Goal: Communication & Community: Answer question/provide support

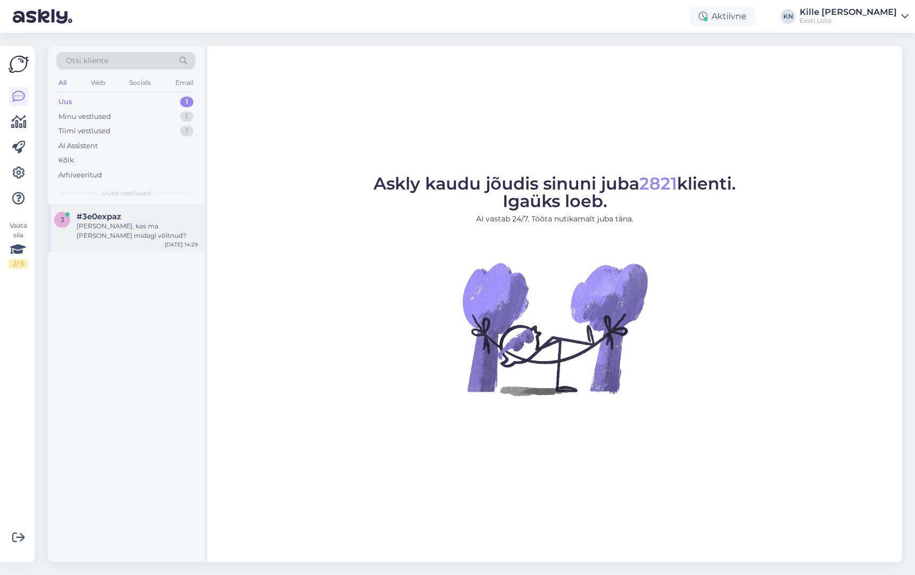
click at [115, 214] on span "#3e0expaz" at bounding box center [98, 217] width 45 height 10
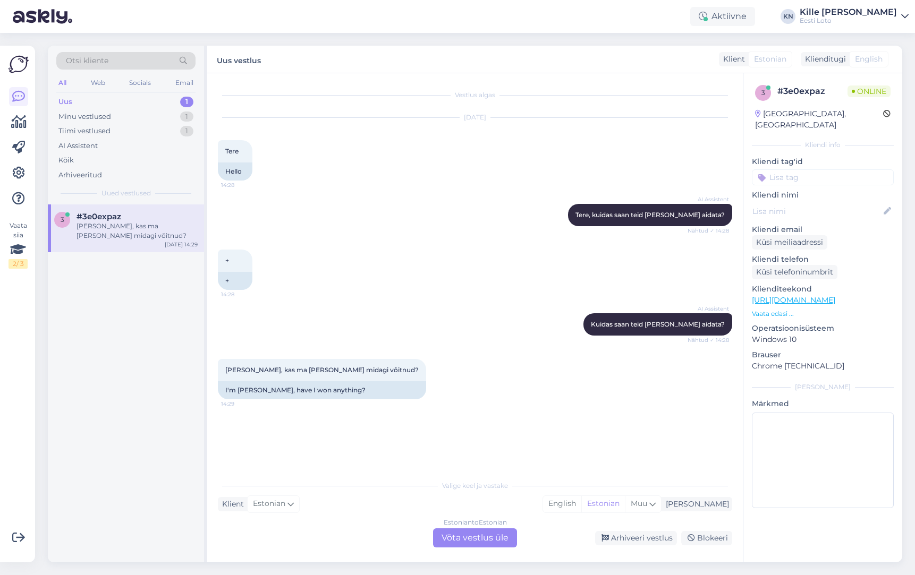
click at [470, 541] on div "Estonian to Estonian Võta vestlus üle" at bounding box center [475, 538] width 84 height 19
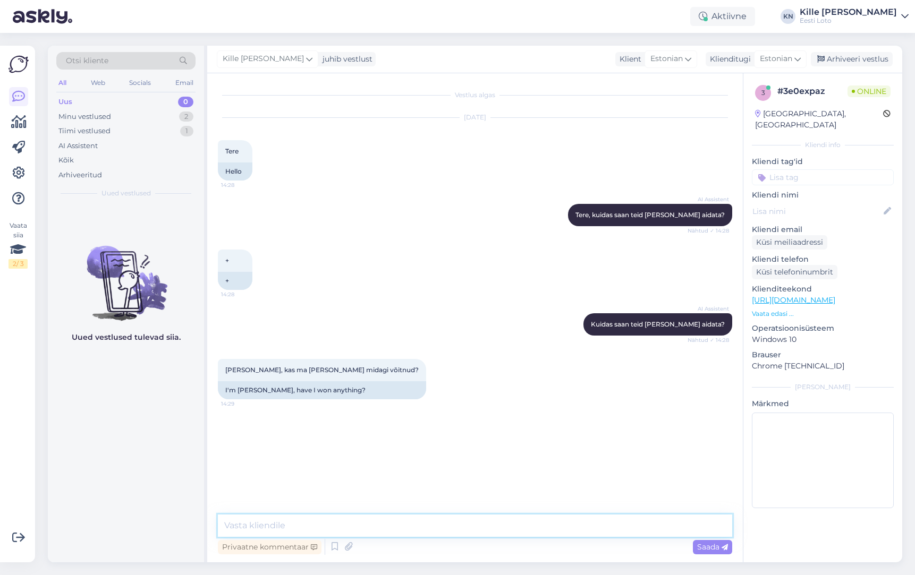
click at [396, 524] on textarea at bounding box center [475, 526] width 514 height 22
click at [465, 527] on textarea "Kontrollimiseks teatage palun enda isikukood." at bounding box center [475, 526] width 514 height 22
drag, startPoint x: 465, startPoint y: 527, endPoint x: 456, endPoint y: 522, distance: 10.2
click at [465, 527] on textarea "Kontrollimiseks teatage palun enda isikukood." at bounding box center [475, 526] width 514 height 22
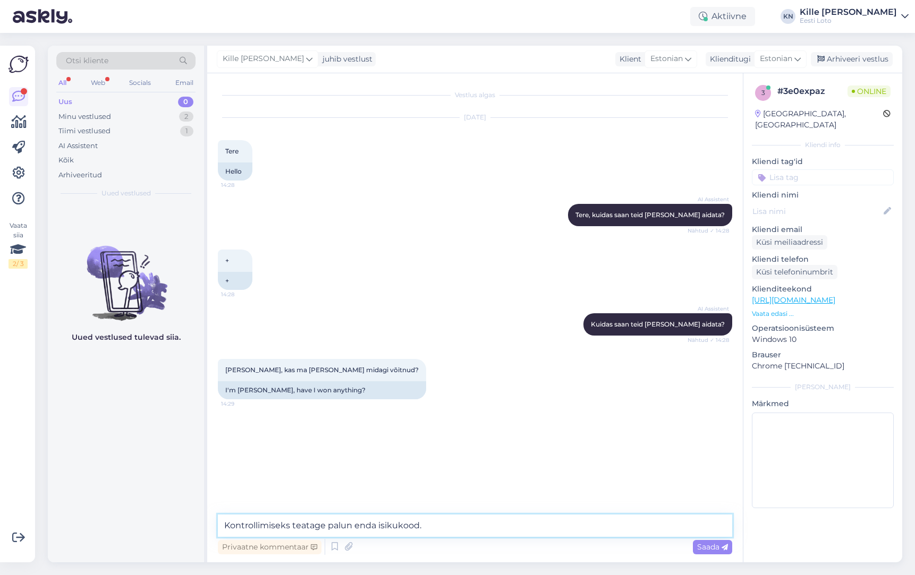
click at [478, 526] on textarea "Kontrollimiseks teatage palun enda isikukood." at bounding box center [475, 526] width 514 height 22
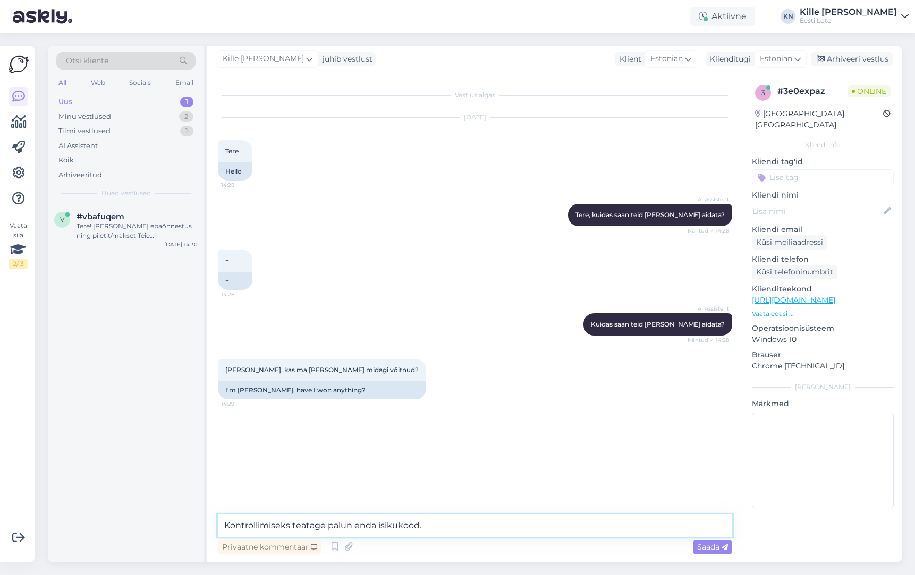
type textarea "Kontrollimiseks teatage palun enda isikukood."
click at [704, 549] on span "Saada" at bounding box center [712, 547] width 31 height 10
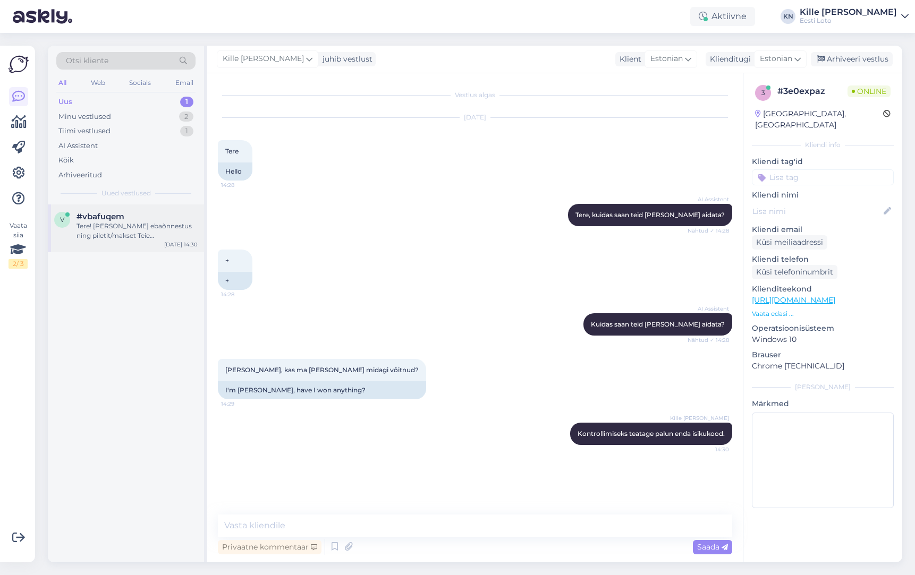
click at [104, 230] on div "Tere! [PERSON_NAME] ebaõnnestus ning piletit/makset Teie mängukontole ei ilmunu…" at bounding box center [136, 231] width 121 height 19
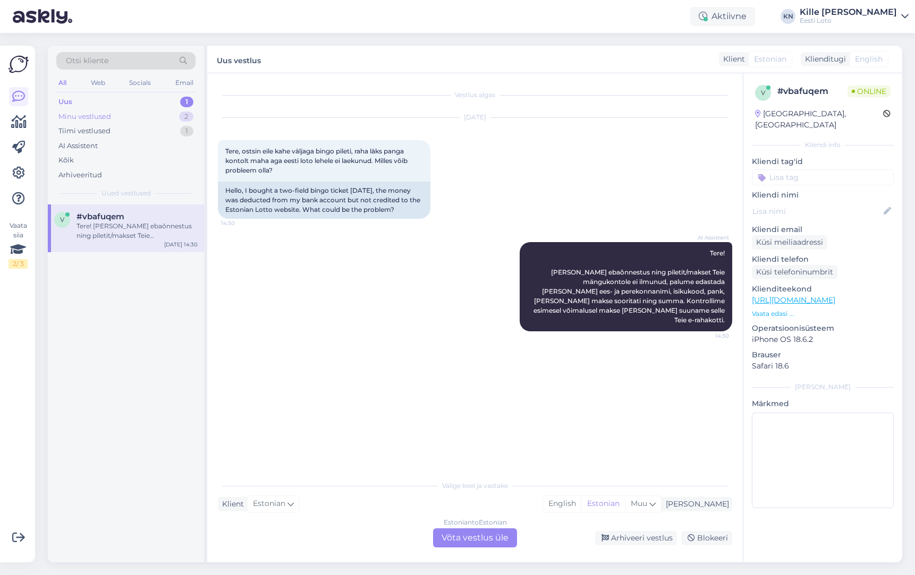
click at [76, 117] on div "Minu vestlused" at bounding box center [84, 117] width 53 height 11
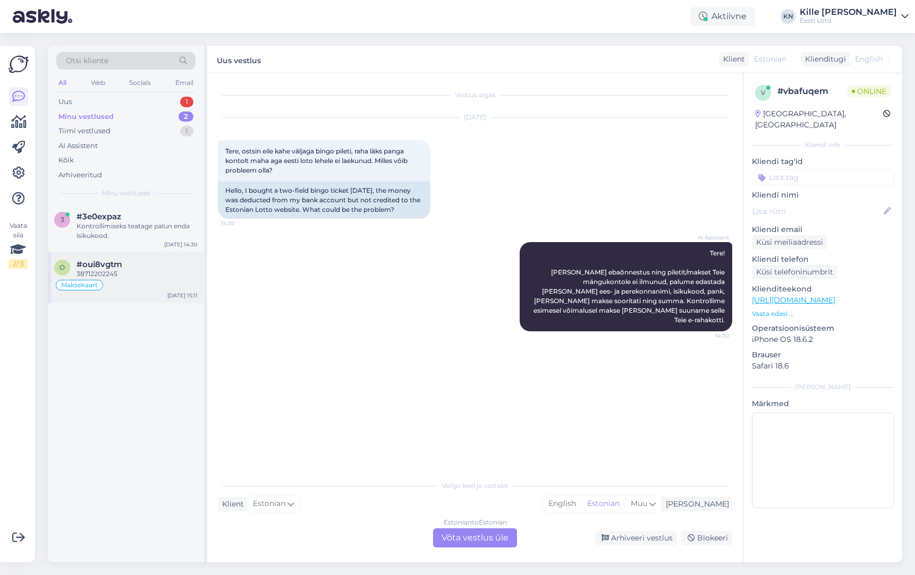
click at [114, 268] on span "#oui8vgtm" at bounding box center [99, 265] width 46 height 10
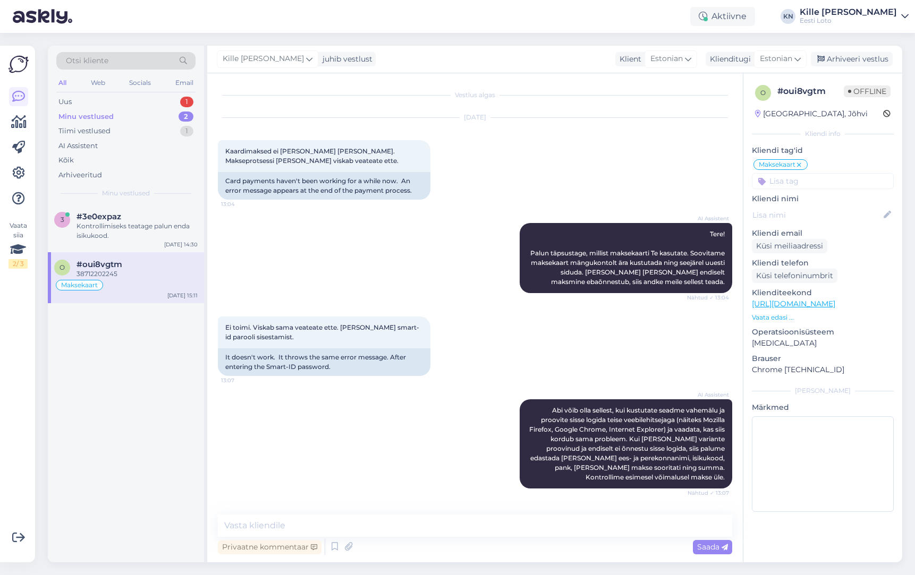
scroll to position [577, 0]
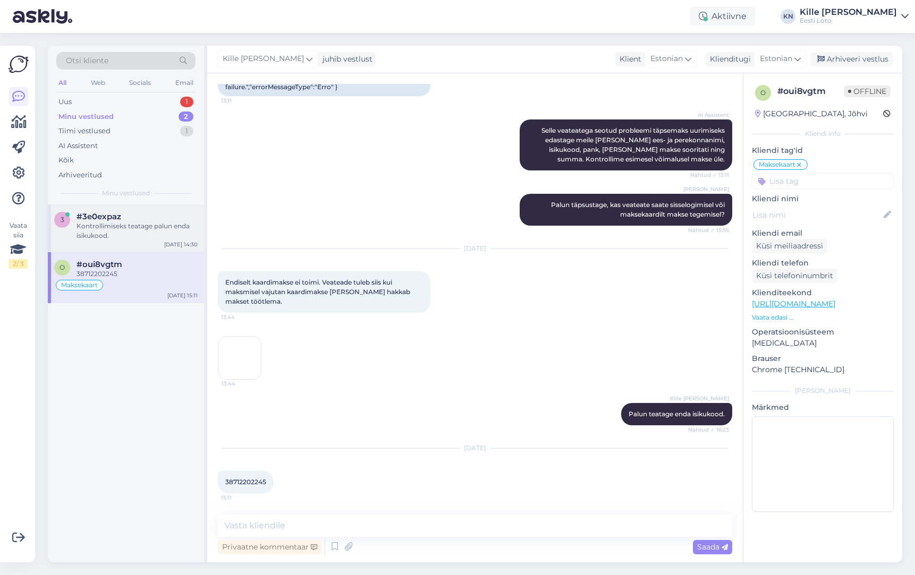
click at [116, 229] on div "Kontrollimiseks teatage palun enda isikukood." at bounding box center [136, 231] width 121 height 19
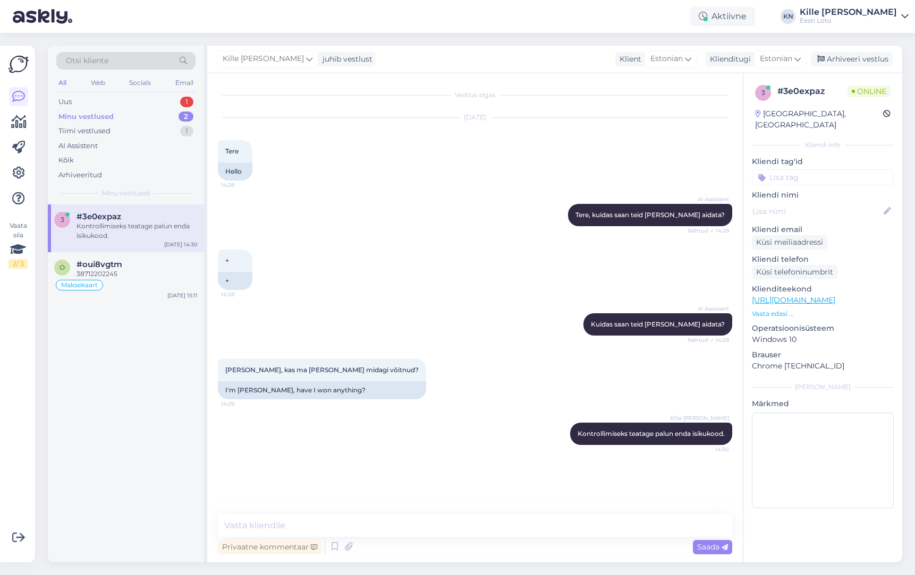
click at [809, 169] on input at bounding box center [823, 177] width 142 height 16
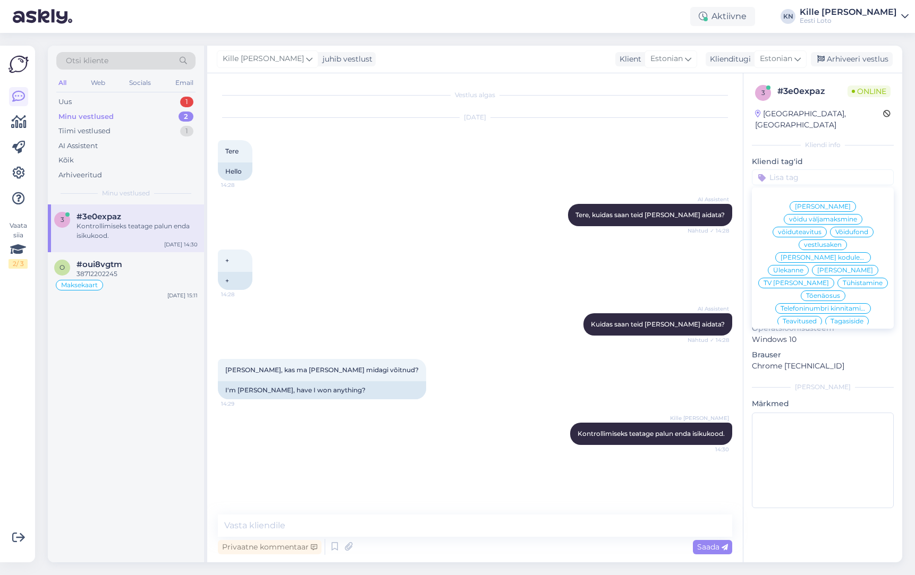
click at [795, 203] on span "[PERSON_NAME]" at bounding box center [823, 206] width 56 height 6
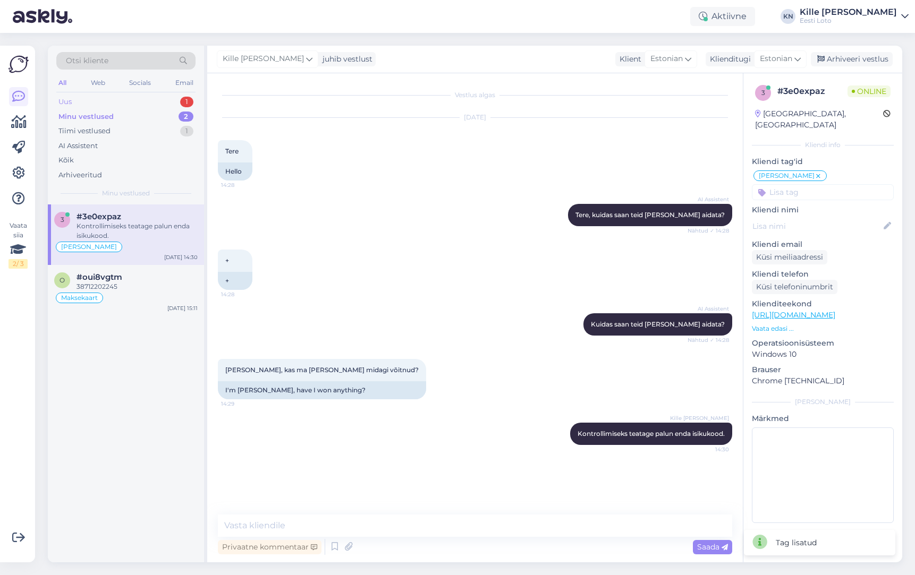
click at [104, 106] on div "Uus 1" at bounding box center [125, 102] width 139 height 15
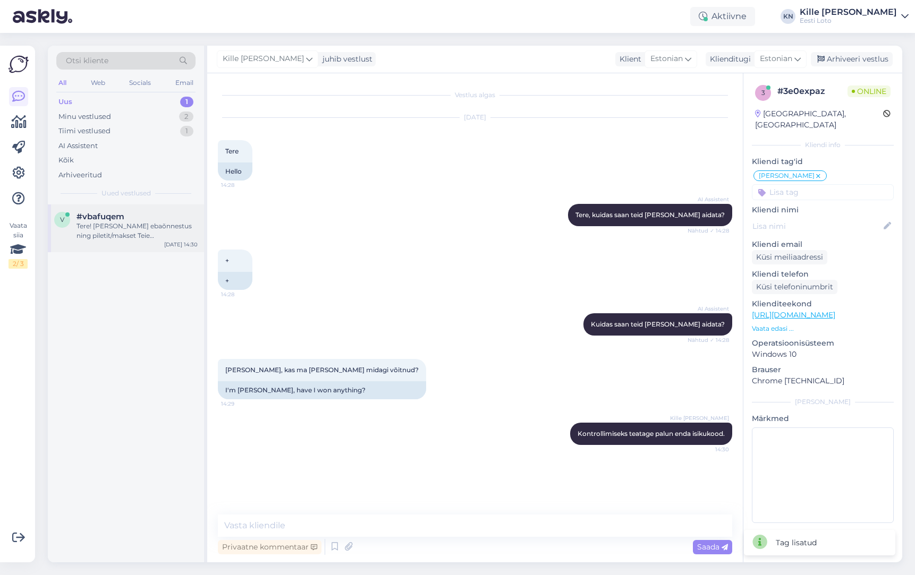
click at [136, 237] on div "Tere! [PERSON_NAME] ebaõnnestus ning piletit/makset Teie mängukontole ei ilmunu…" at bounding box center [136, 231] width 121 height 19
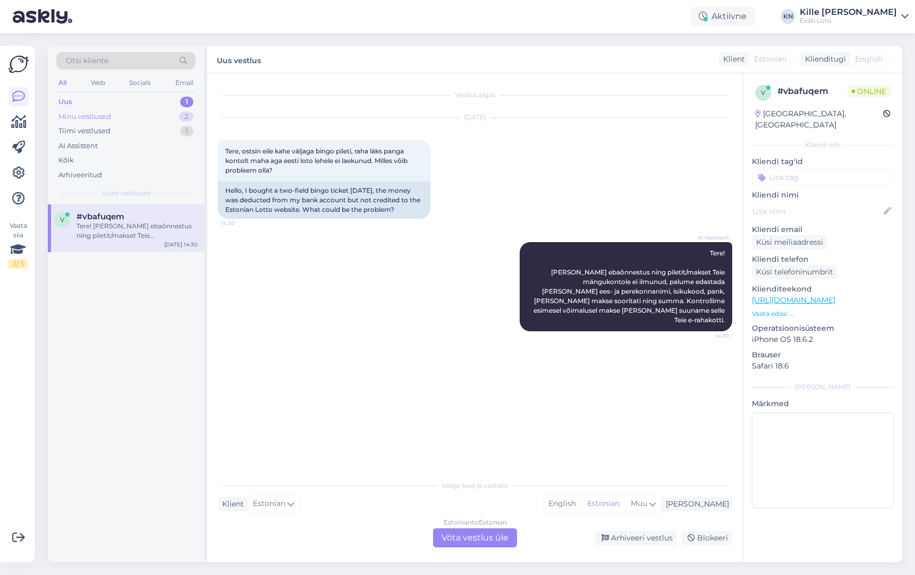
click at [79, 117] on div "Minu vestlused" at bounding box center [84, 117] width 53 height 11
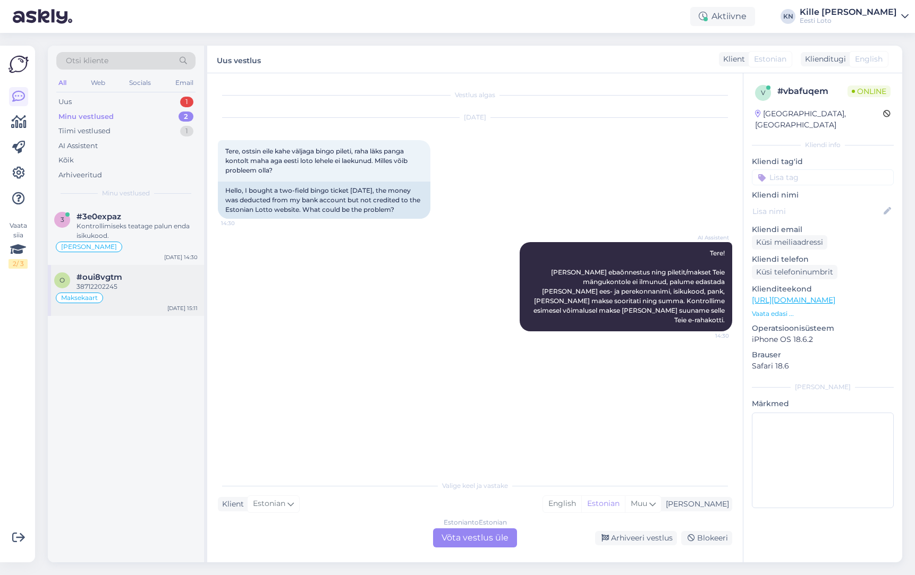
click at [137, 296] on div "Maksekaart" at bounding box center [125, 298] width 143 height 13
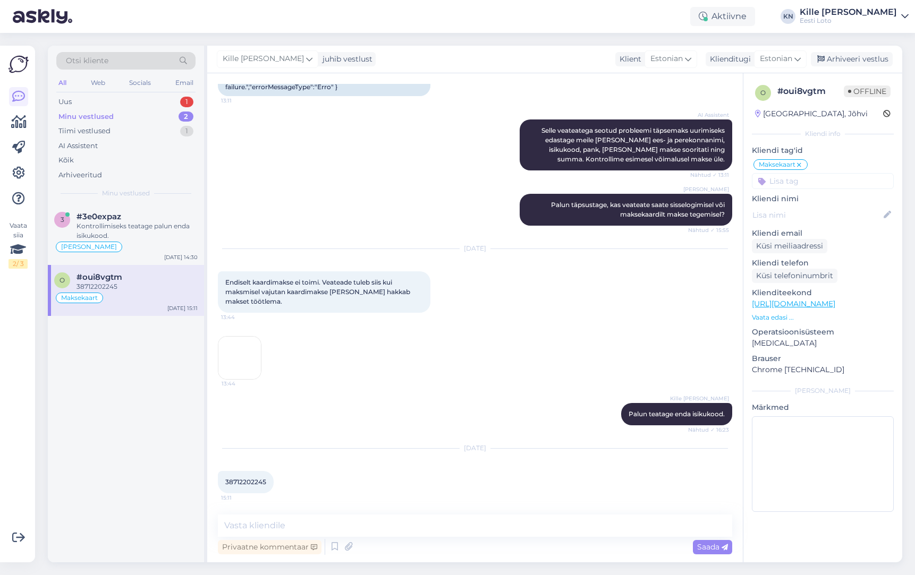
click at [250, 485] on span "38712202245" at bounding box center [245, 482] width 41 height 8
click at [250, 486] on span "38712202245" at bounding box center [245, 482] width 41 height 8
copy span "38712202245"
click at [116, 109] on div "Uus 1" at bounding box center [125, 102] width 139 height 15
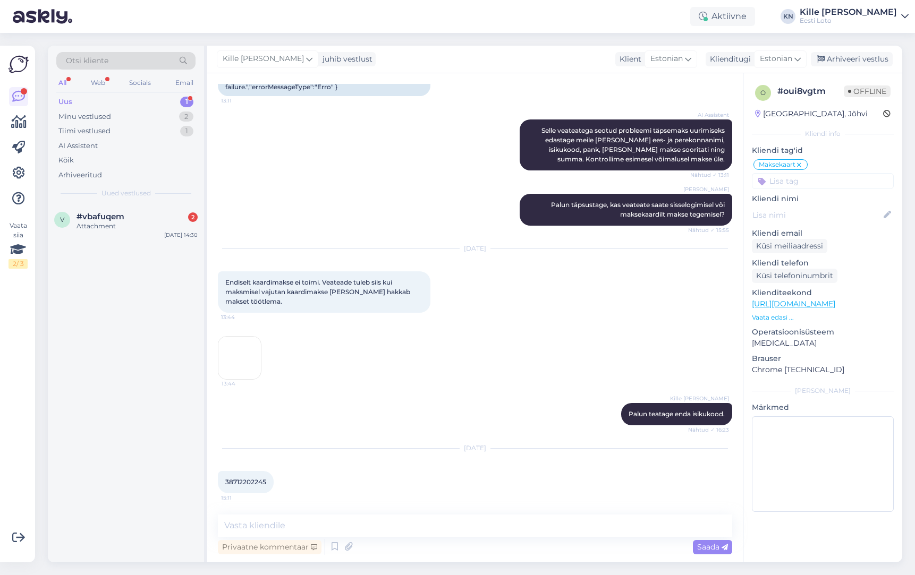
click at [418, 368] on div "[DATE] Endiselt kaardimakse ei toimi. Veateade tuleb siis kui maksmisel vajutan…" at bounding box center [475, 314] width 514 height 154
drag, startPoint x: 154, startPoint y: 235, endPoint x: 148, endPoint y: 235, distance: 5.9
click at [154, 235] on div "v #vbafuqem 2 Attachment [DATE] 14:30" at bounding box center [126, 224] width 156 height 38
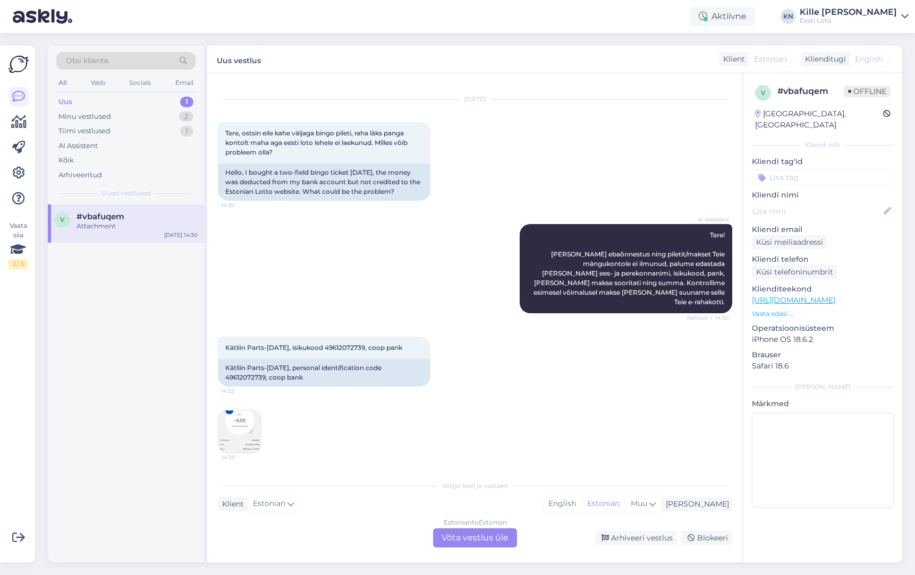
scroll to position [8, 0]
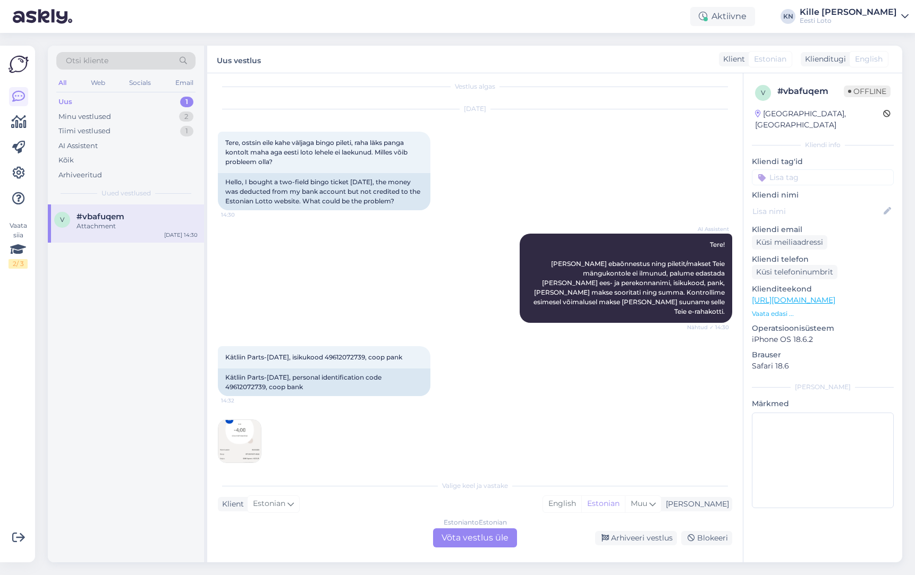
click at [483, 530] on div "Estonian to Estonian Võta vestlus üle" at bounding box center [475, 538] width 84 height 19
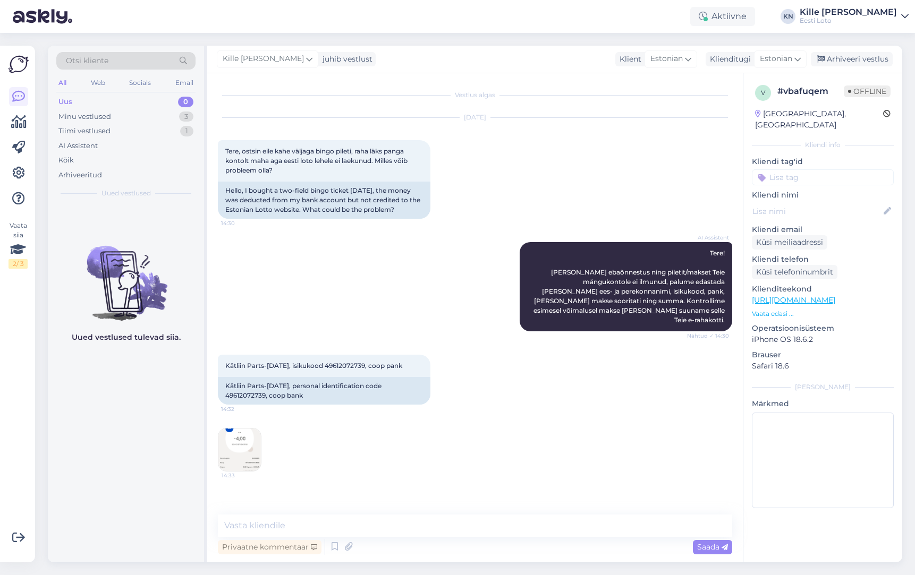
click at [254, 447] on img at bounding box center [239, 450] width 42 height 42
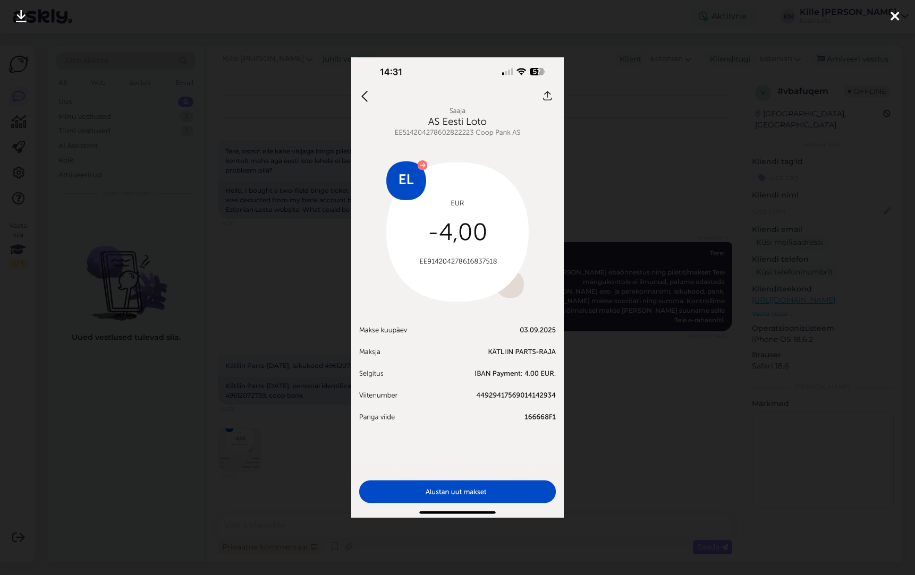
click at [269, 387] on div at bounding box center [457, 287] width 915 height 575
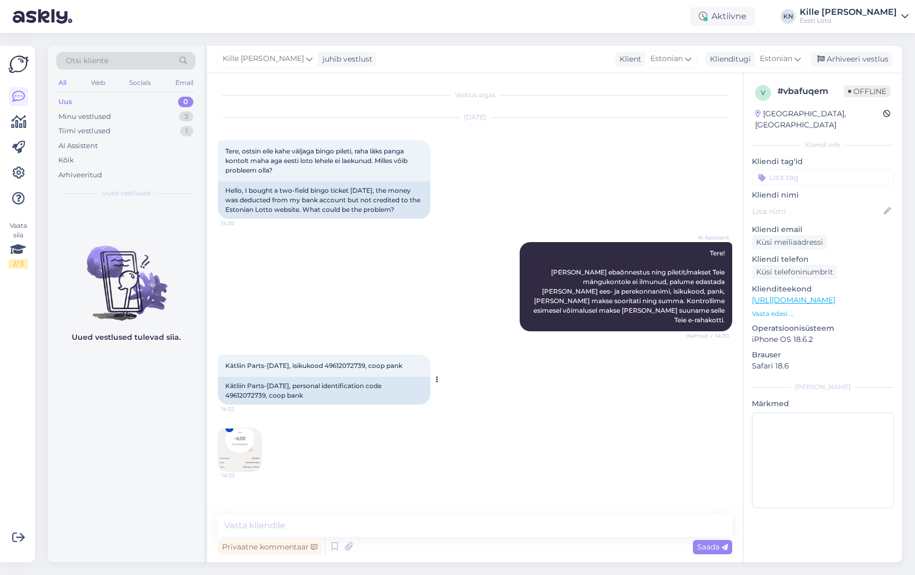
click at [335, 362] on span "Kätliin Parts-[DATE], isikukood 49612072739, coop pank" at bounding box center [313, 366] width 177 height 8
drag, startPoint x: 280, startPoint y: 358, endPoint x: 248, endPoint y: 358, distance: 32.9
click at [248, 362] on span "Kätliin Parts-[DATE], isikukood 49612072739, coop pank" at bounding box center [313, 366] width 177 height 8
copy span "Parts-[DATE]"
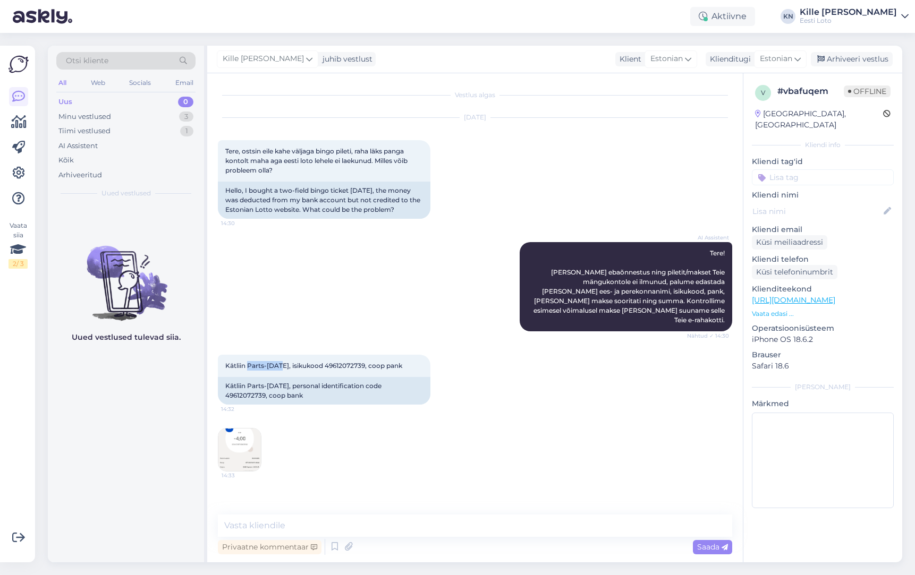
click at [244, 430] on img at bounding box center [239, 450] width 42 height 42
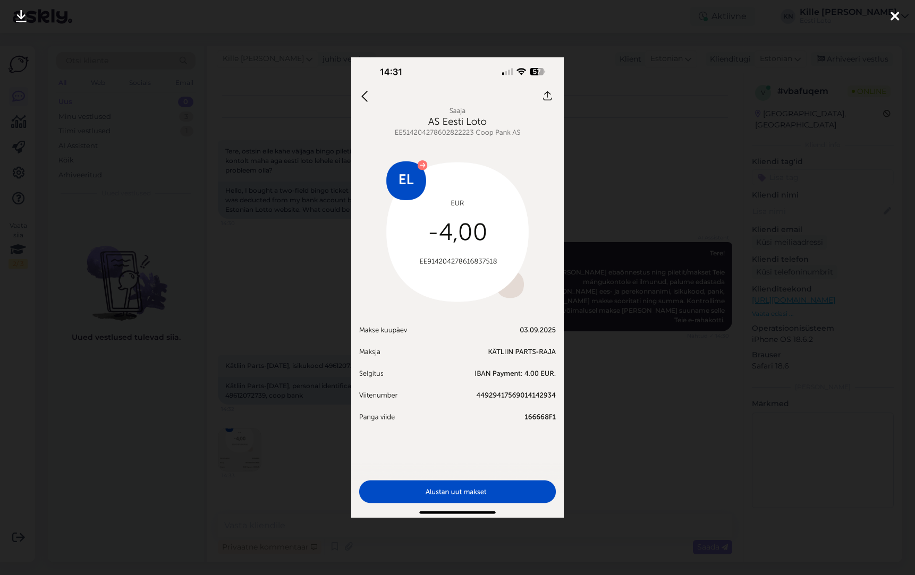
click at [371, 96] on img at bounding box center [457, 287] width 212 height 460
click at [312, 131] on div at bounding box center [457, 287] width 915 height 575
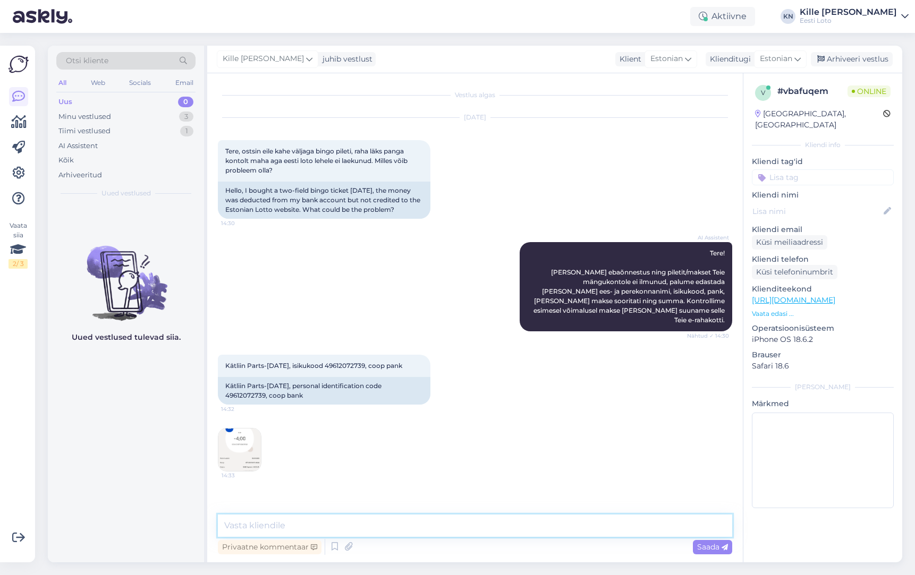
click at [378, 524] on textarea at bounding box center [475, 526] width 514 height 22
paste textarea "Maksed õnnestuvad ainult sel juhul, kui Eesti Loto kodulehel [PERSON_NAME] [PER…"
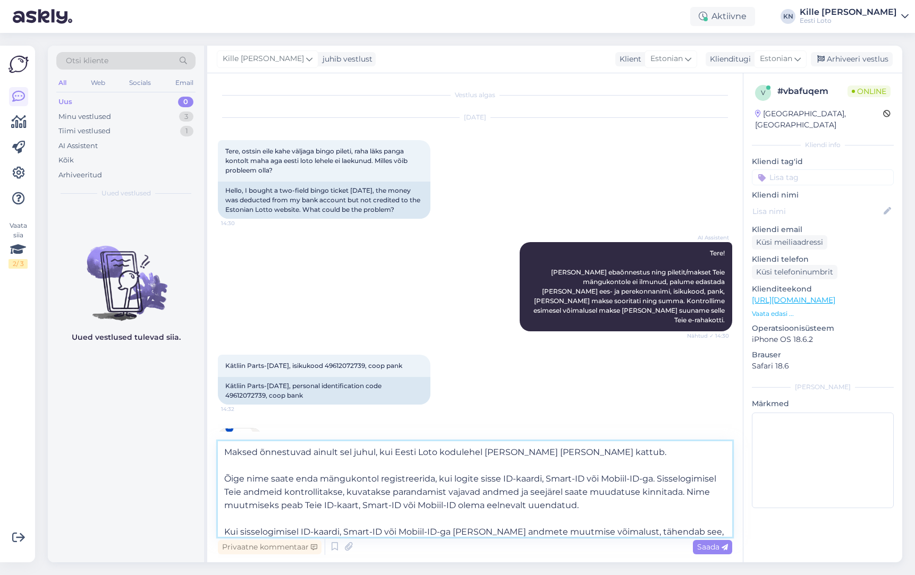
click at [606, 453] on textarea "Maksed õnnestuvad ainult sel juhul, kui Eesti Loto kodulehel [PERSON_NAME] [PER…" at bounding box center [475, 489] width 514 height 96
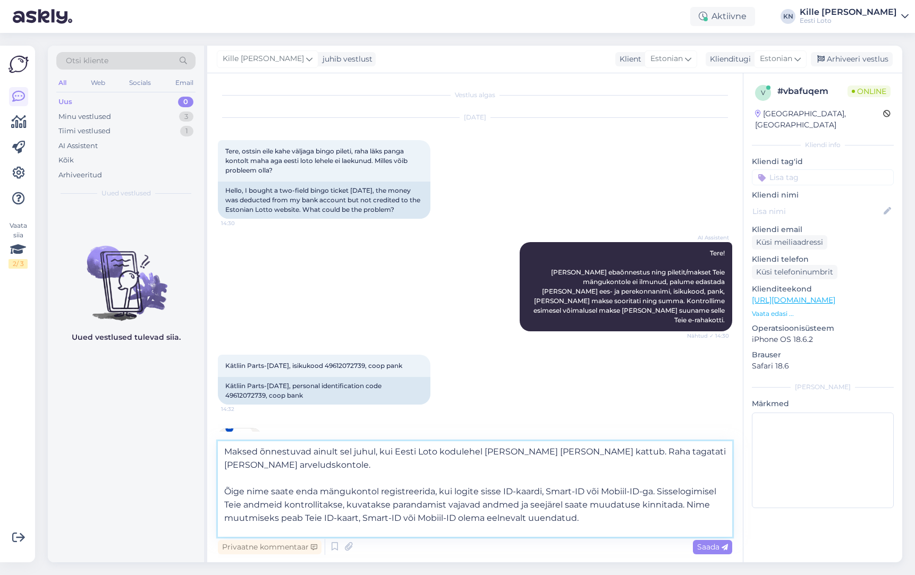
click at [262, 463] on textarea "Maksed õnnestuvad ainult sel juhul, kui Eesti Loto kodulehel [PERSON_NAME] [PER…" at bounding box center [475, 489] width 514 height 96
click at [642, 449] on textarea "Maksed õnnestuvad ainult sel juhul, kui Eesti Loto kodulehel [PERSON_NAME] [PER…" at bounding box center [475, 489] width 514 height 96
click at [579, 477] on textarea "Maksed õnnestuvad ainult sel juhul, kui Eesti Loto kodulehel [PERSON_NAME] [PER…" at bounding box center [475, 489] width 514 height 96
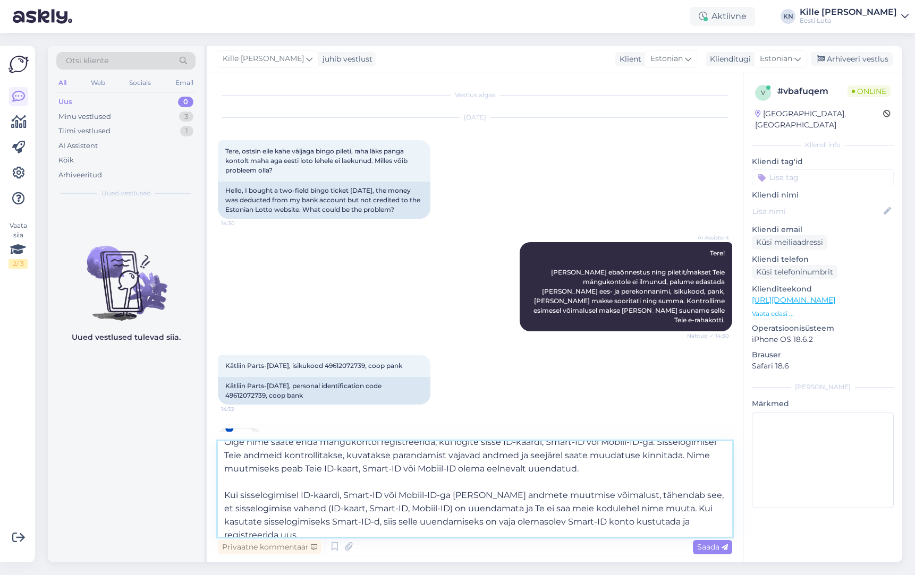
scroll to position [72, 0]
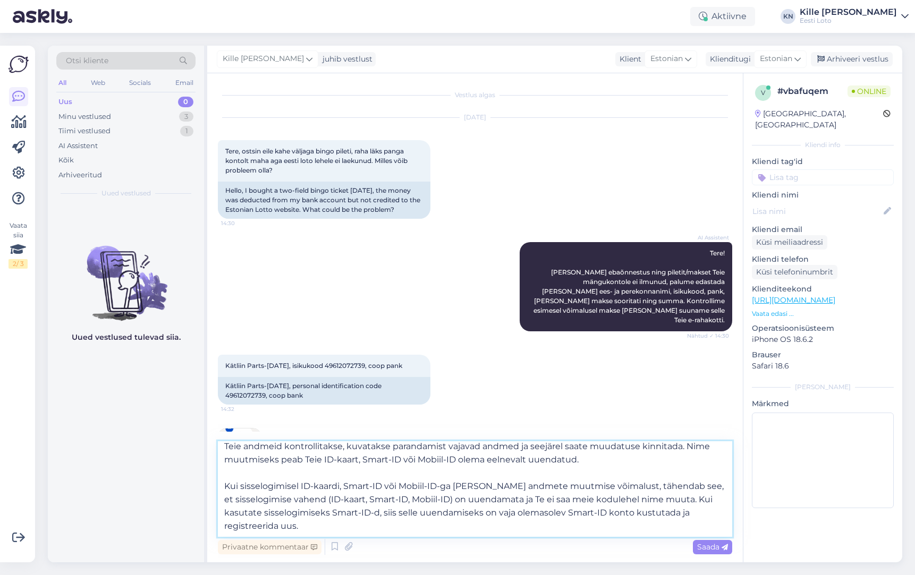
type textarea "Maksed õnnestuvad ainult sel juhul, kui Eesti Loto kodulehel [PERSON_NAME] [PER…"
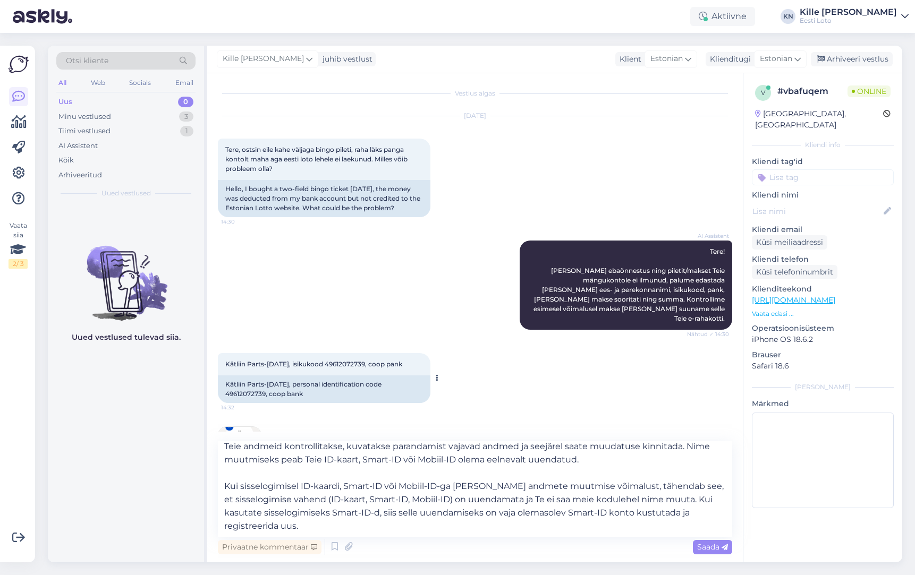
click at [330, 360] on span "Kätliin Parts-[DATE], isikukood 49612072739, coop pank" at bounding box center [313, 364] width 177 height 8
copy span "49612072739"
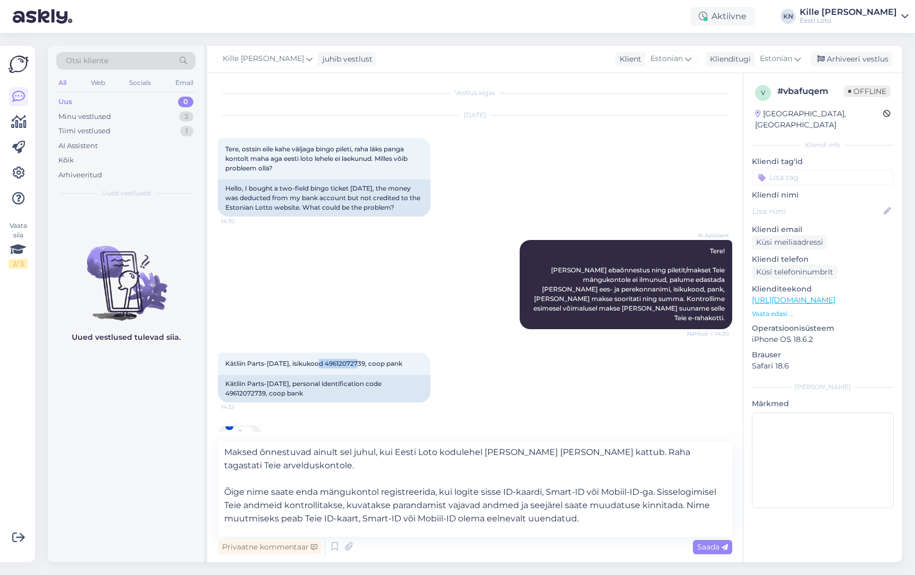
scroll to position [72, 0]
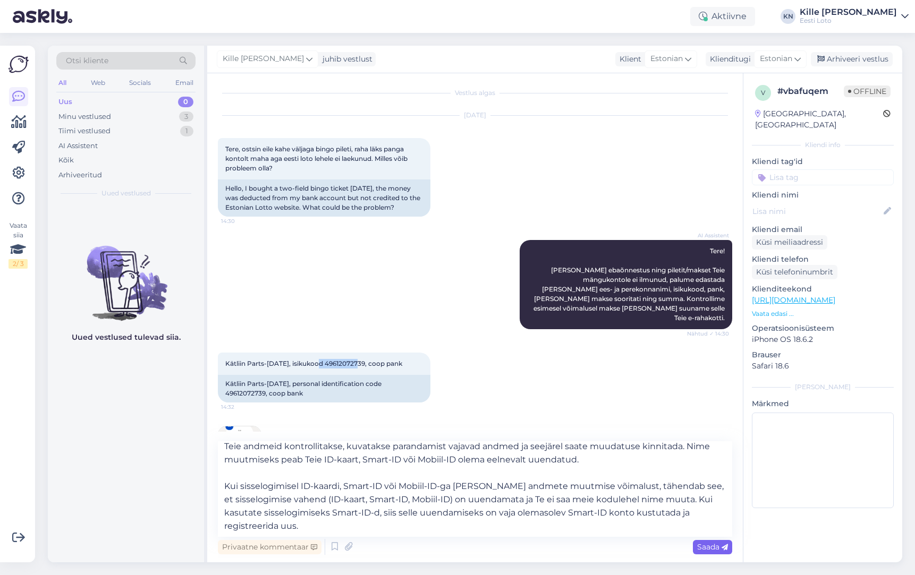
click at [699, 550] on span "Saada" at bounding box center [712, 547] width 31 height 10
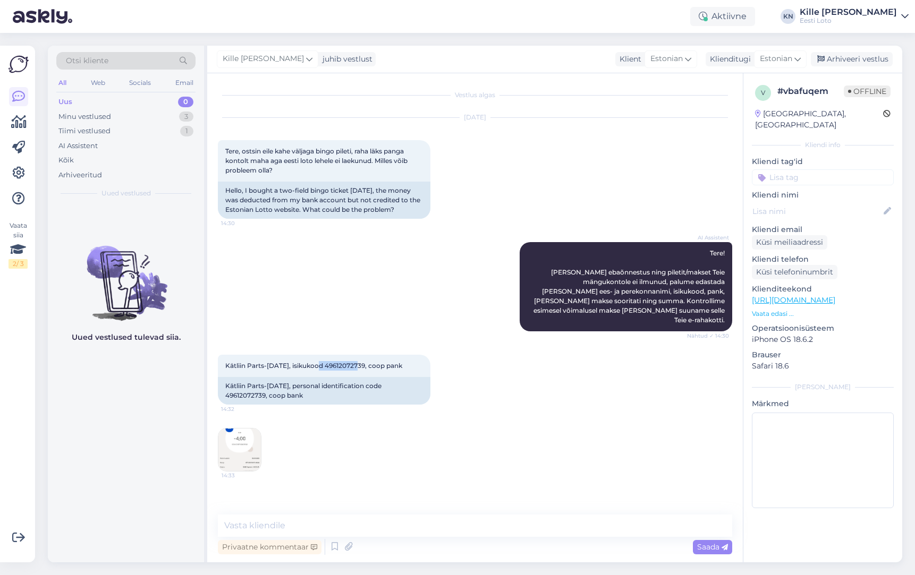
scroll to position [186, 0]
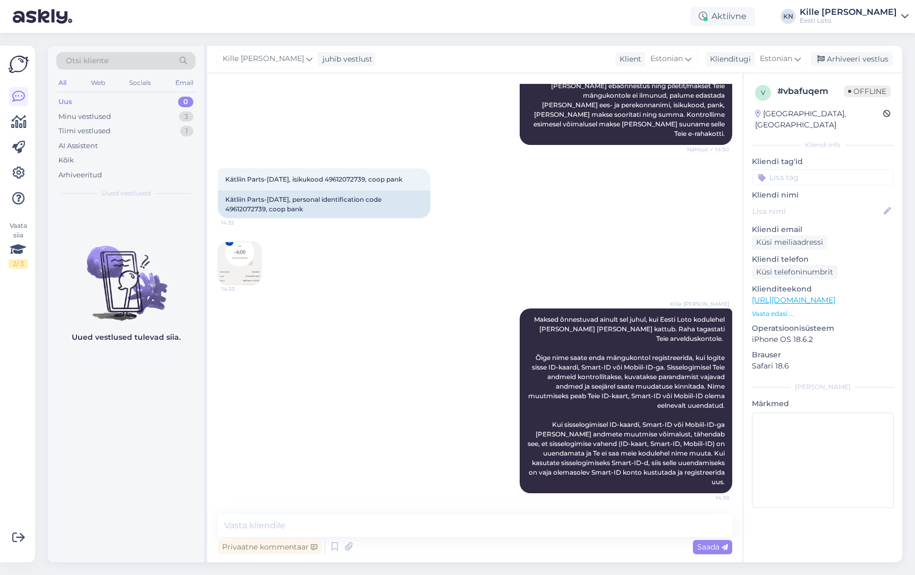
click at [836, 169] on input at bounding box center [823, 177] width 142 height 16
type input "e-r"
click at [812, 203] on span "E-rahakott" at bounding box center [811, 206] width 35 height 6
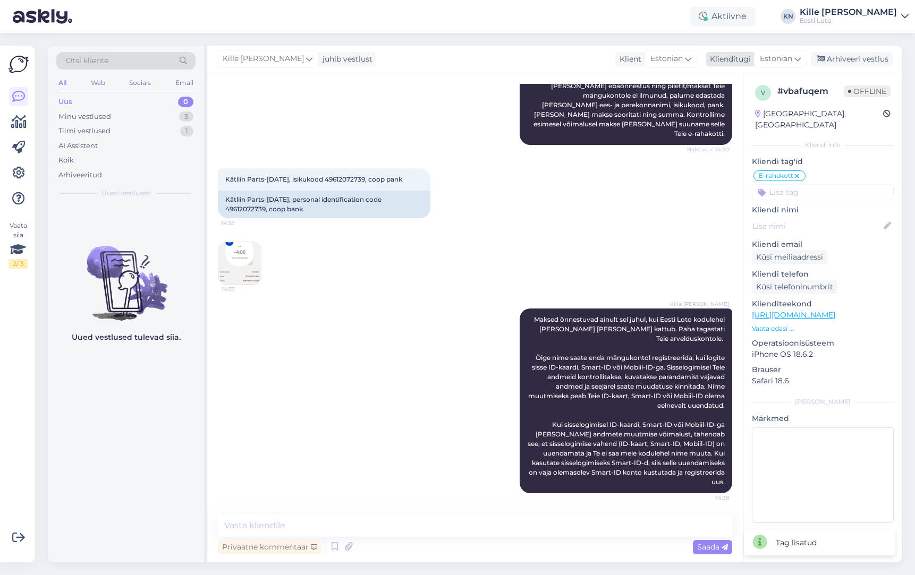
click at [847, 57] on div "Arhiveeri vestlus" at bounding box center [852, 59] width 82 height 14
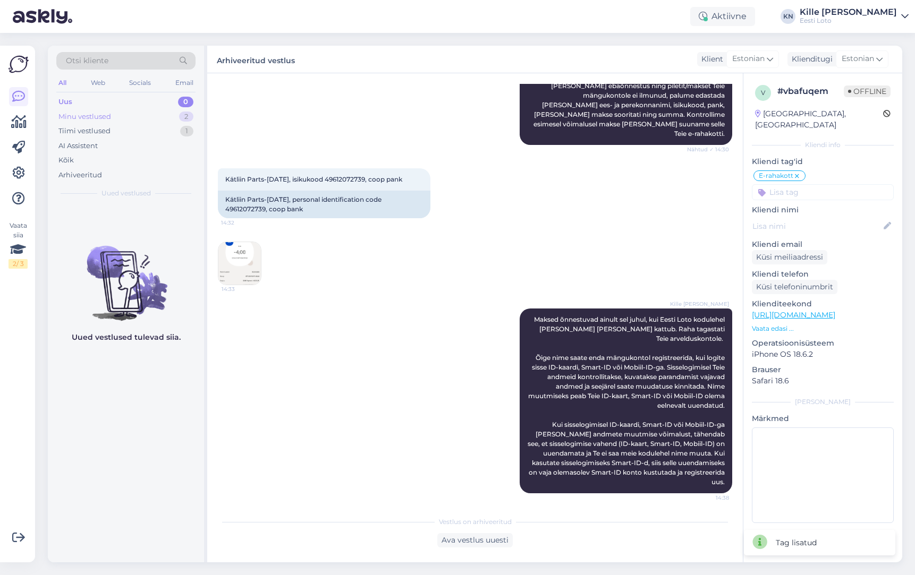
click at [107, 111] on div "Minu vestlused 2" at bounding box center [125, 116] width 139 height 15
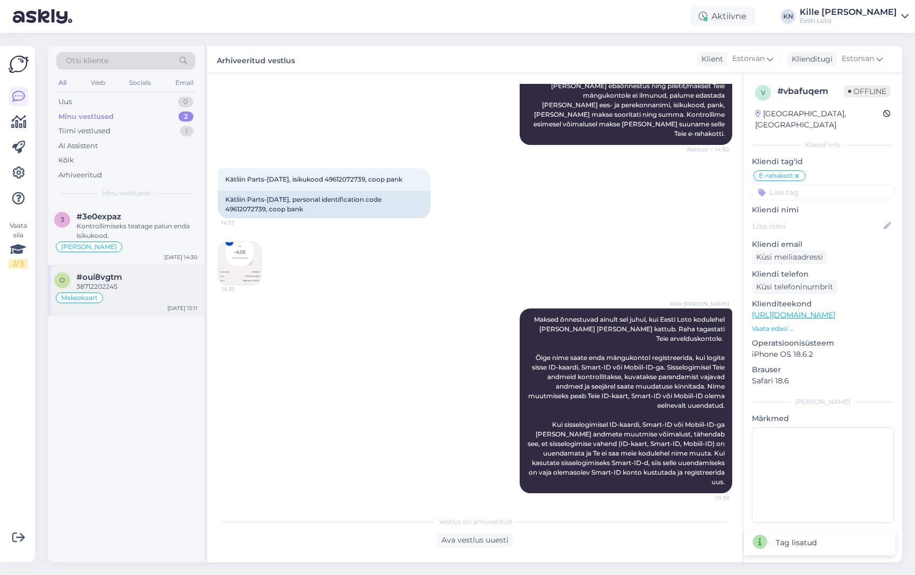
click at [135, 280] on div "#oui8vgtm" at bounding box center [136, 278] width 121 height 10
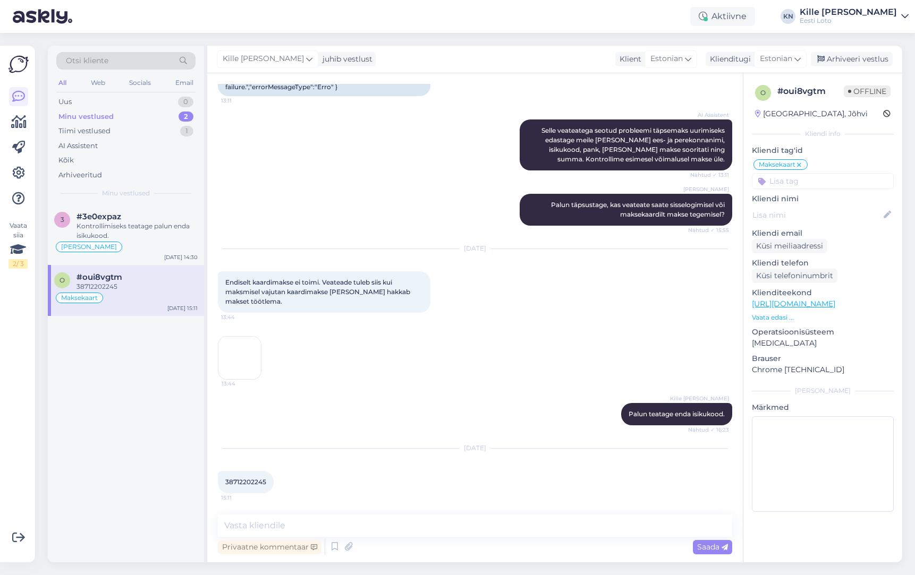
click at [253, 352] on img at bounding box center [239, 358] width 42 height 42
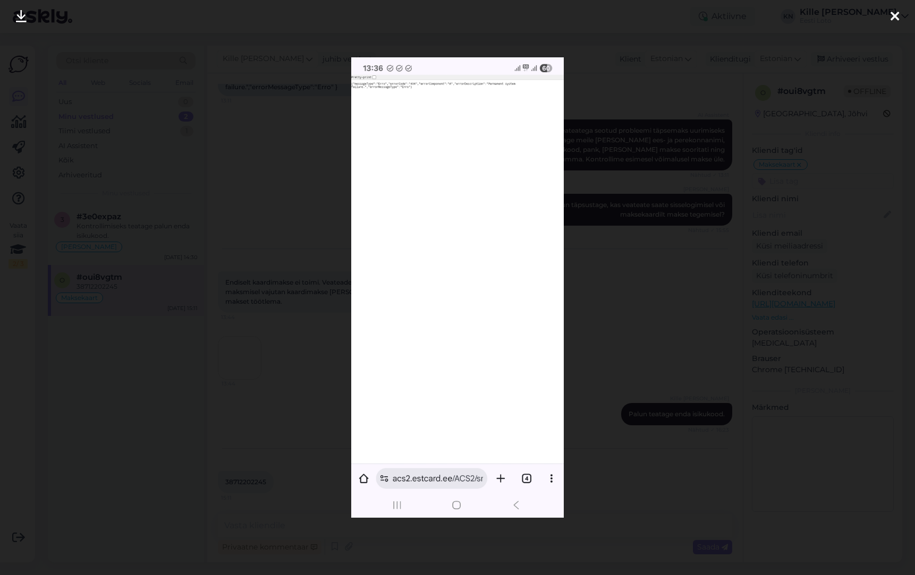
click at [235, 351] on div at bounding box center [457, 287] width 915 height 575
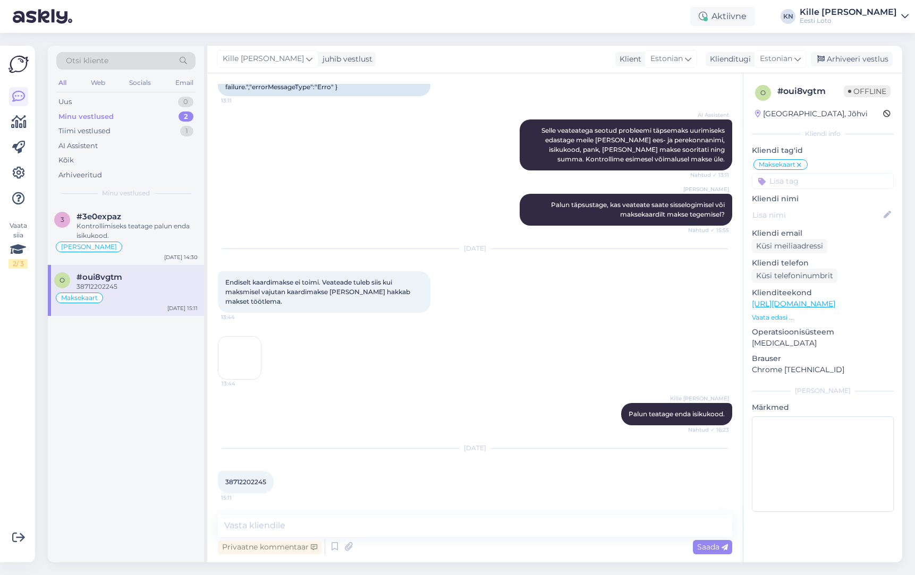
click at [233, 352] on img at bounding box center [239, 358] width 42 height 42
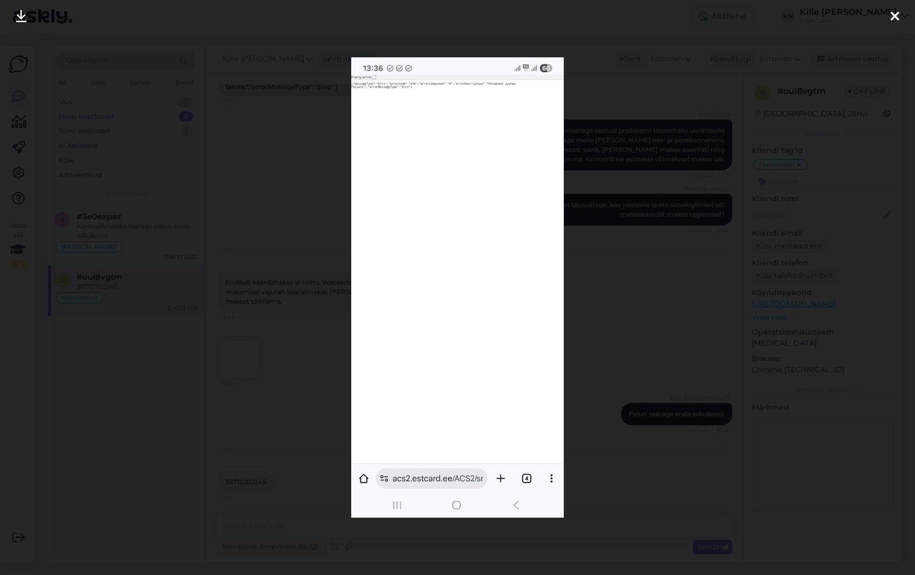
click at [645, 286] on div at bounding box center [457, 287] width 915 height 575
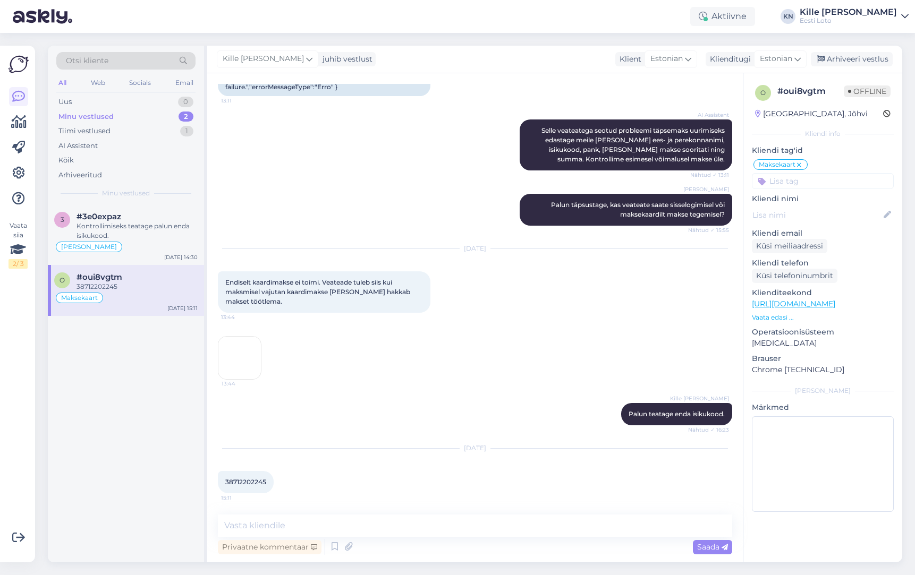
click at [257, 477] on div "38712202245 15:11" at bounding box center [246, 482] width 56 height 22
click at [257, 483] on span "38712202245" at bounding box center [245, 482] width 41 height 8
copy span "38712202245"
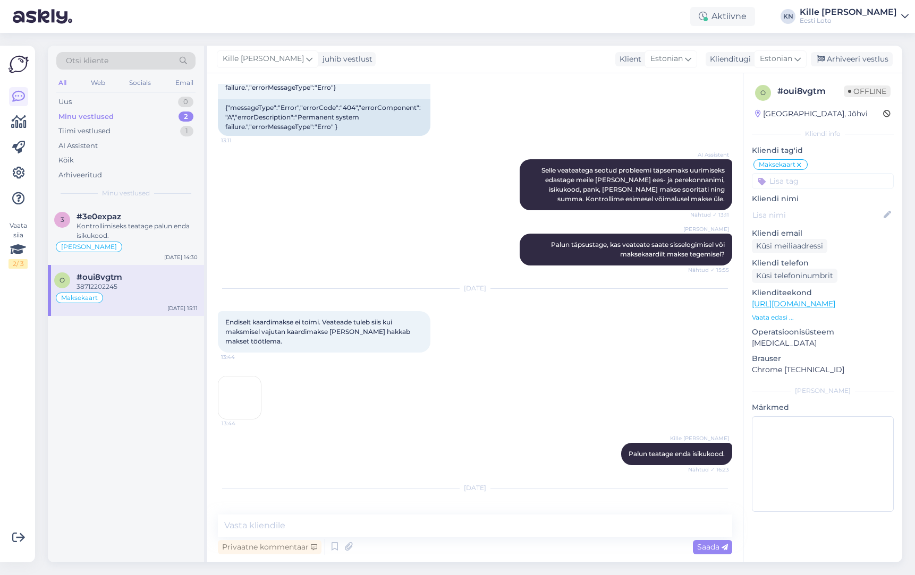
scroll to position [537, 0]
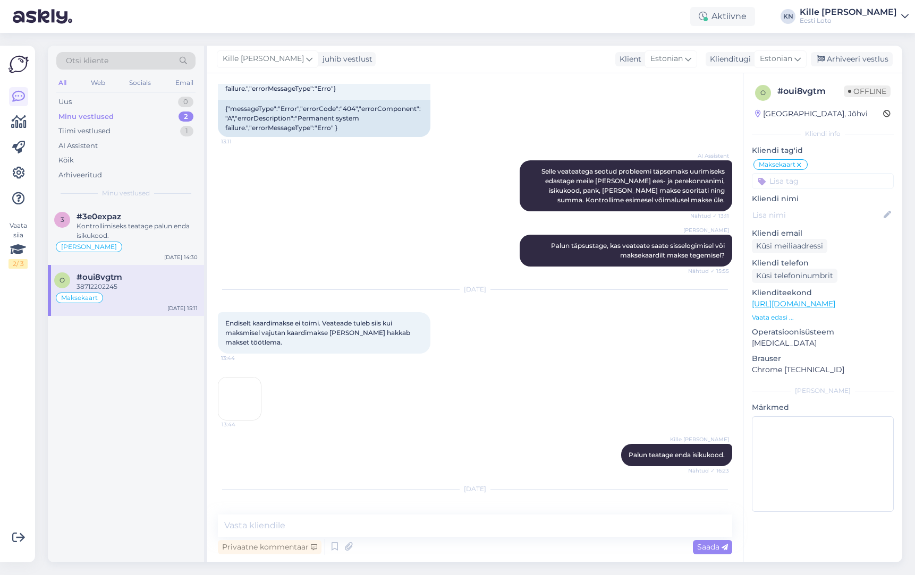
click at [282, 352] on div "Endiselt kaardimakse ei toimi. Veateade tuleb siis kui maksmisel vajutan kaardi…" at bounding box center [324, 332] width 212 height 41
drag, startPoint x: 285, startPoint y: 347, endPoint x: 242, endPoint y: 328, distance: 47.1
click at [218, 322] on div "Vestlus algas [DATE] Kaardimaksed ei [PERSON_NAME] [PERSON_NAME]. Makseprotsess…" at bounding box center [480, 294] width 524 height 421
copy span "Endiselt kaardimakse ei toimi. Veateade tuleb siis kui maksmisel vajutan kaardi…"
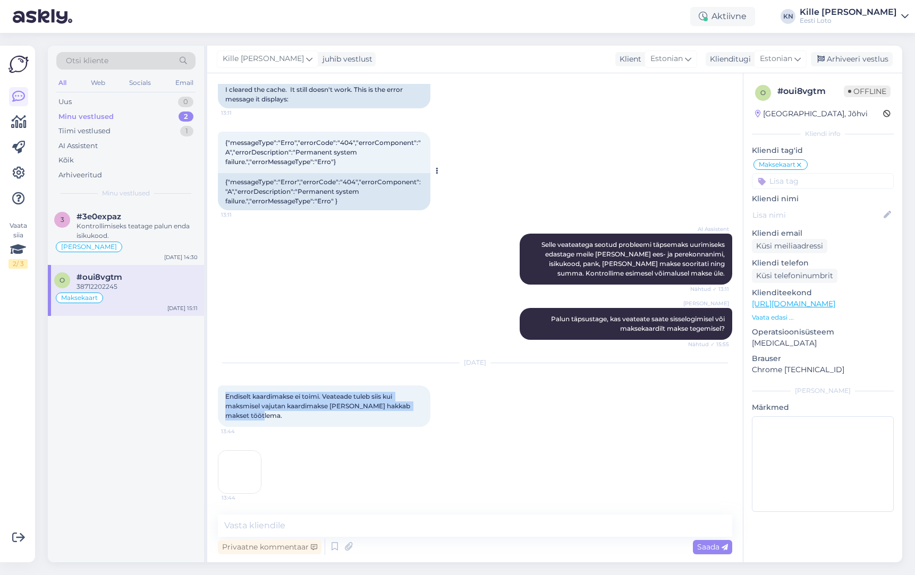
scroll to position [391, 0]
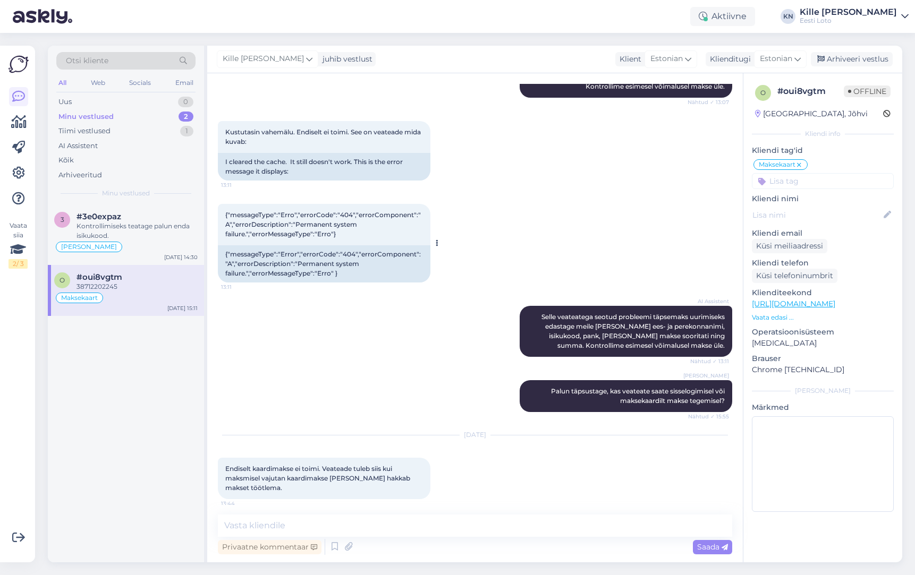
click at [309, 257] on div "{"messageType":"Error","errorCode":"404","errorComponent":"A","errorDescription…" at bounding box center [324, 263] width 212 height 37
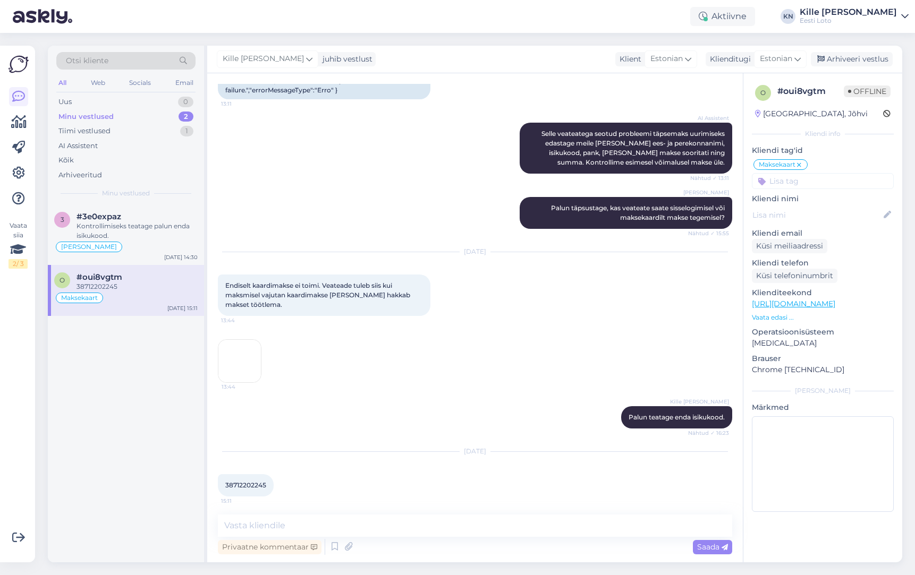
scroll to position [574, 0]
click at [82, 244] on div "[PERSON_NAME]" at bounding box center [125, 247] width 143 height 13
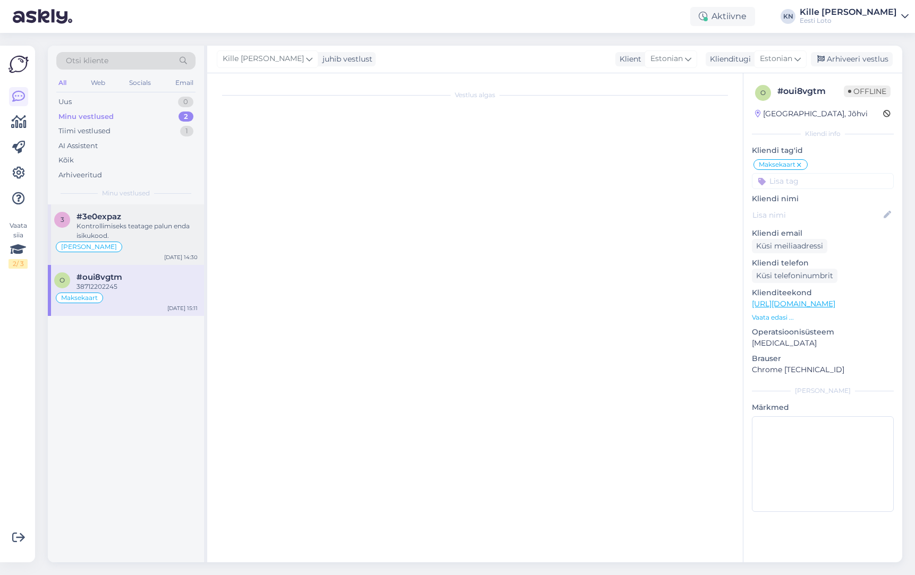
scroll to position [0, 0]
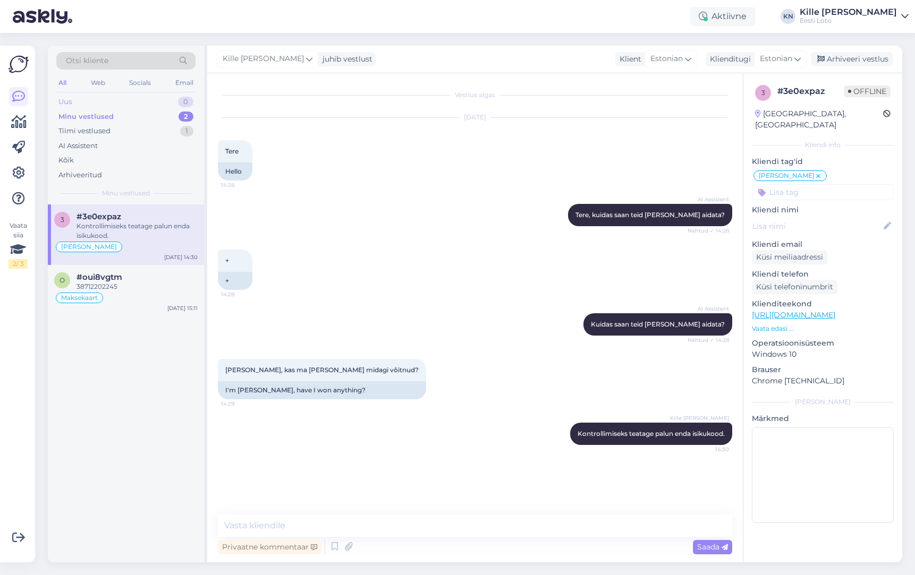
click at [94, 97] on div "Uus 0" at bounding box center [125, 102] width 139 height 15
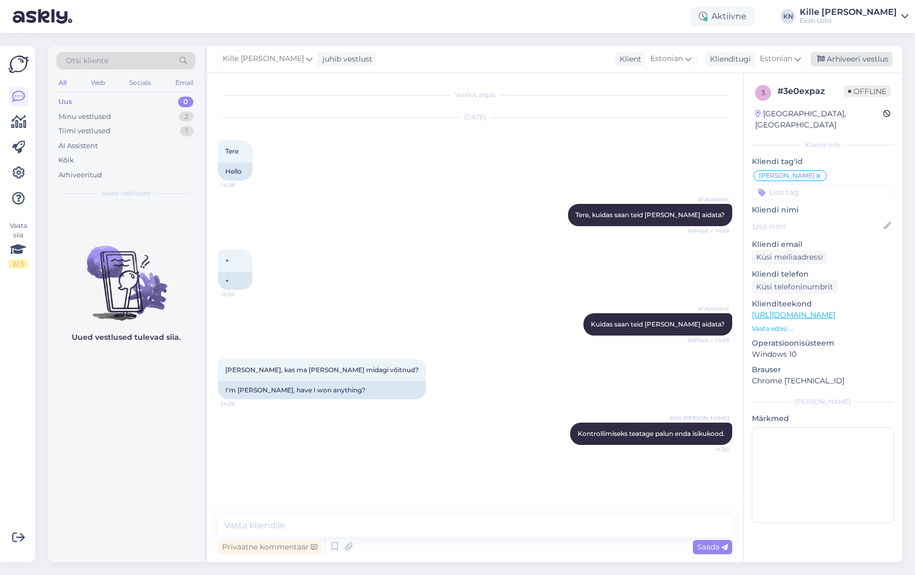
click at [838, 62] on div "Arhiveeri vestlus" at bounding box center [852, 59] width 82 height 14
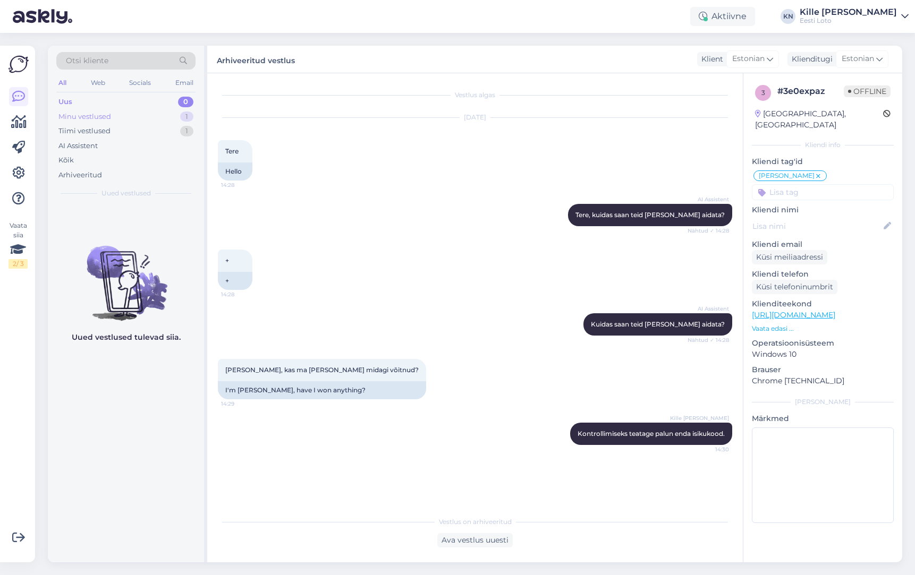
click at [108, 121] on div "Minu vestlused" at bounding box center [84, 117] width 53 height 11
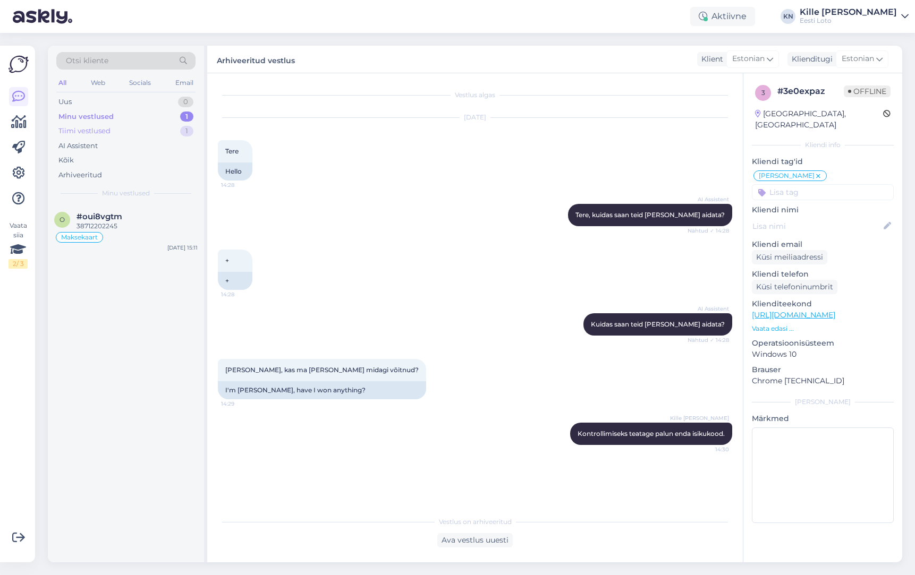
click at [104, 129] on div "Tiimi vestlused" at bounding box center [84, 131] width 52 height 11
click at [151, 248] on div "p [EMAIL_ADDRESS][DOMAIN_NAME] Lototroni mängujuhend: Kraabi [PERSON_NAME] mõle…" at bounding box center [126, 229] width 156 height 48
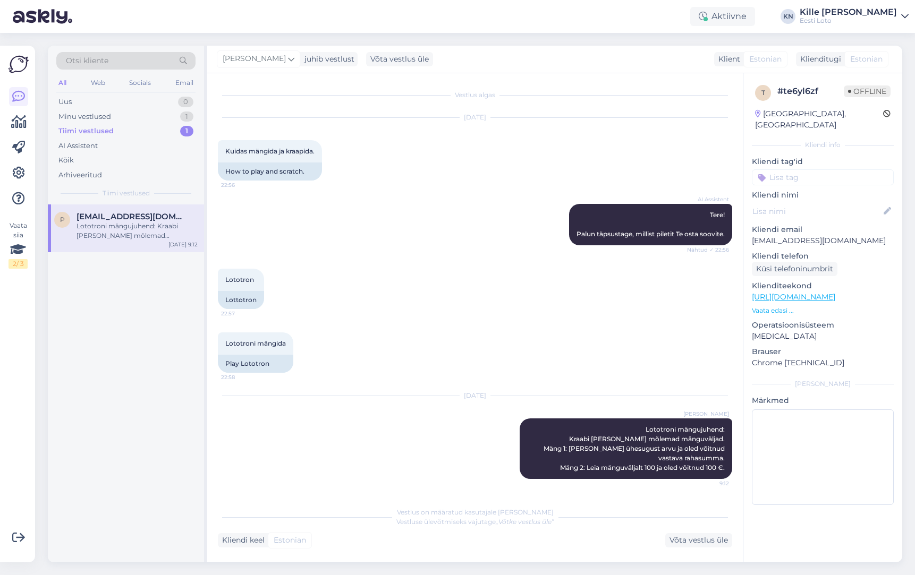
click at [819, 169] on input at bounding box center [823, 177] width 142 height 16
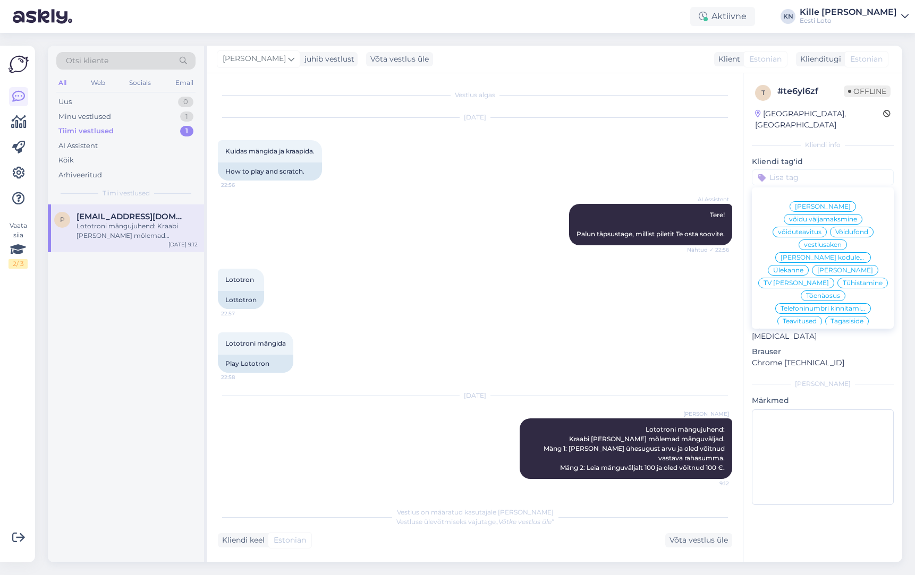
type input "i"
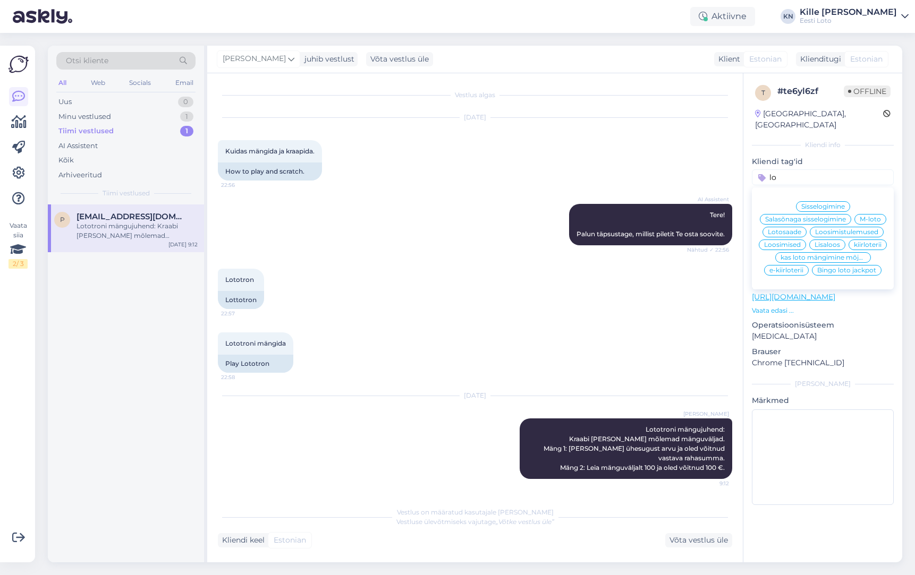
type input "l"
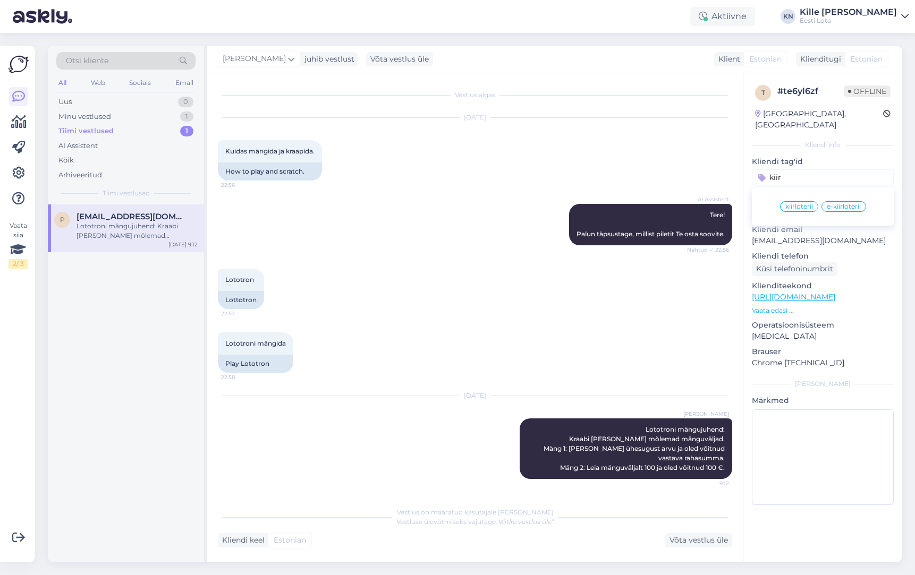
type input "kiir"
click at [801, 203] on span "kiirloterii" at bounding box center [799, 206] width 28 height 6
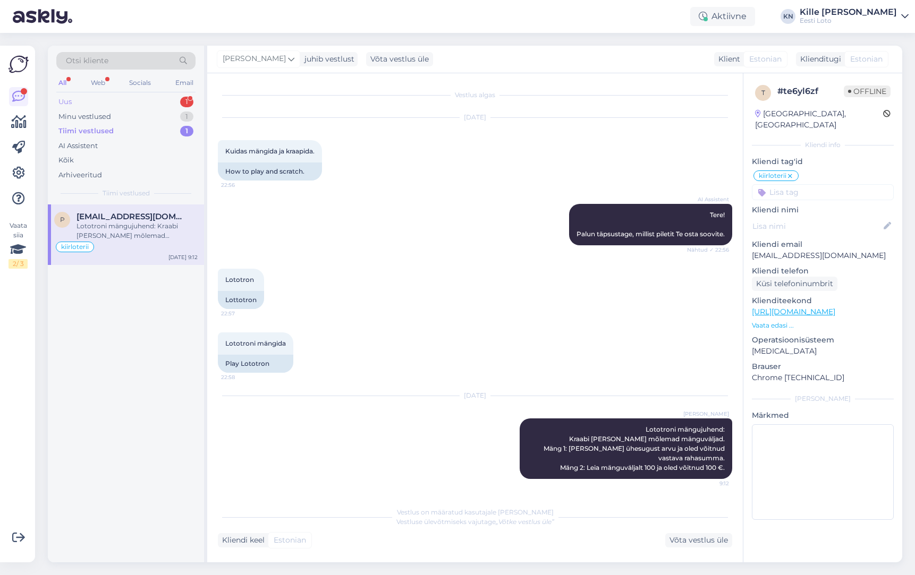
click at [92, 96] on div "Uus 1" at bounding box center [125, 102] width 139 height 15
click at [110, 227] on div "Just praegugi proovisin,nr. Hakkavad jooksma kuid [PERSON_NAME] avane" at bounding box center [136, 231] width 121 height 19
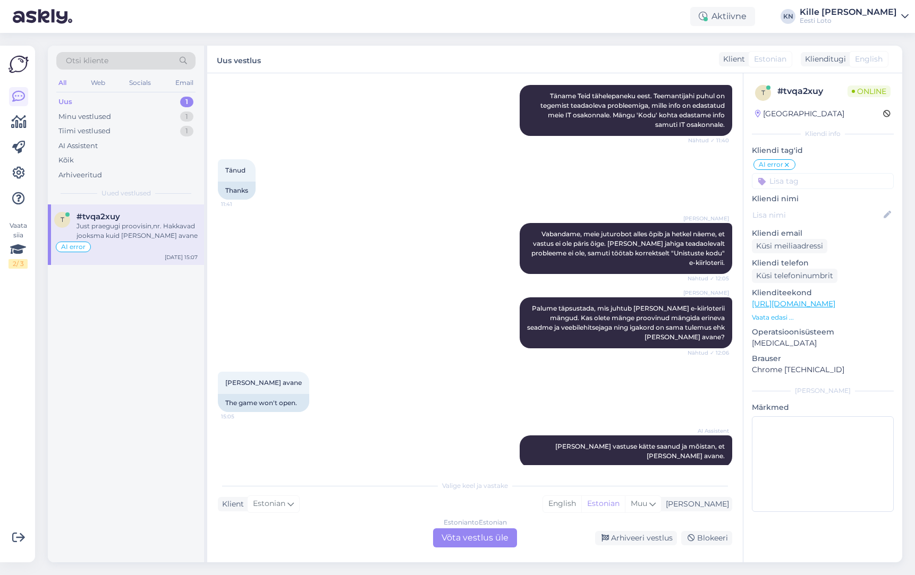
scroll to position [354, 0]
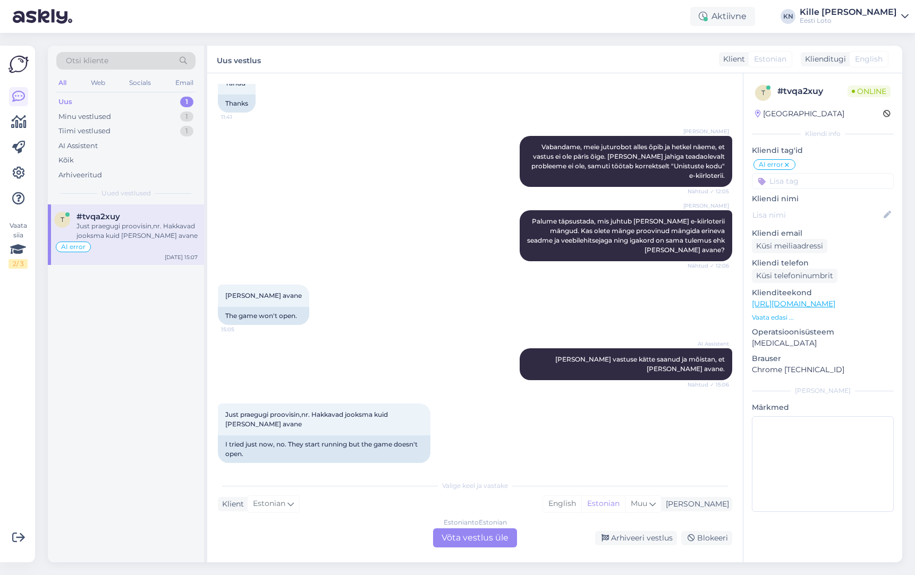
click at [486, 528] on div "Valige [PERSON_NAME] vastake Klient Estonian Mina English Estonian Muu Estonian…" at bounding box center [475, 511] width 514 height 73
click at [489, 538] on div "Estonian to Estonian Võta vestlus üle" at bounding box center [475, 538] width 84 height 19
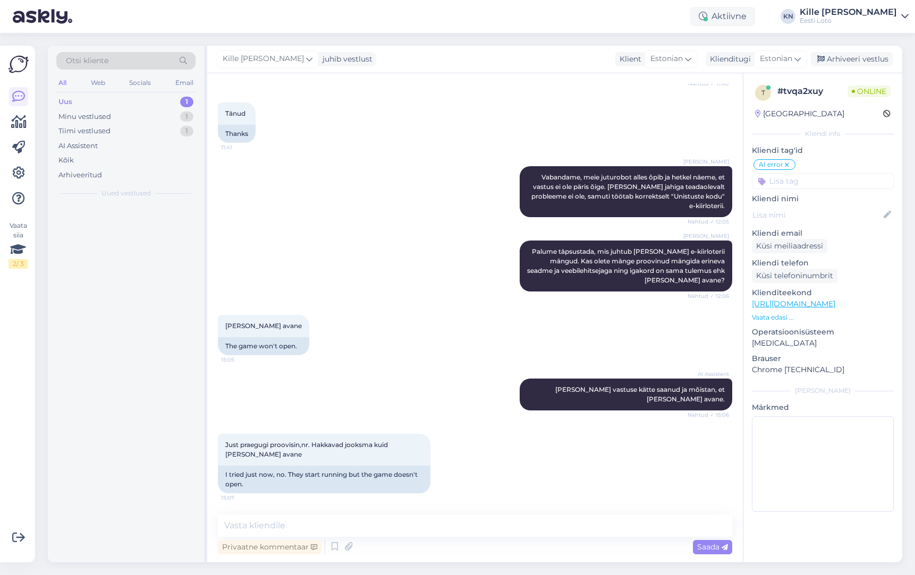
scroll to position [314, 0]
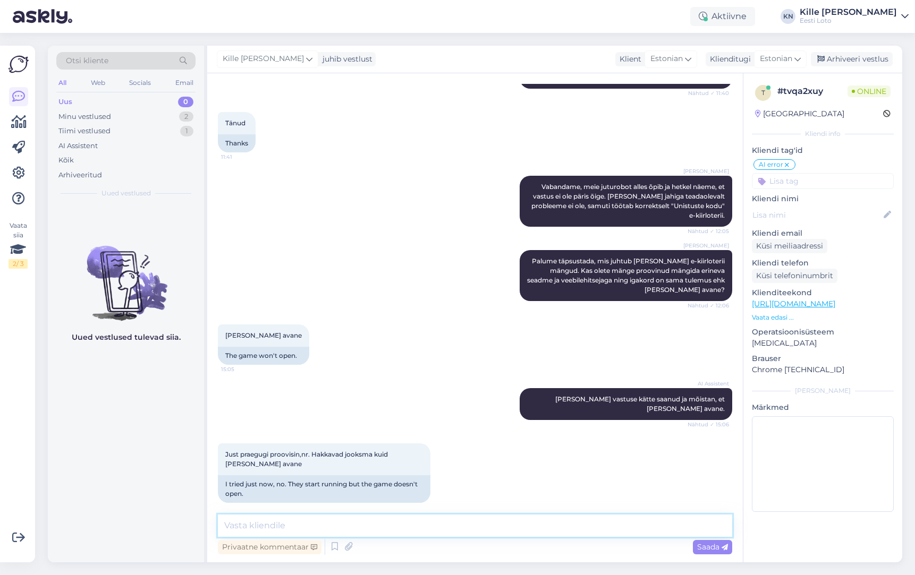
click at [411, 518] on textarea at bounding box center [475, 526] width 514 height 22
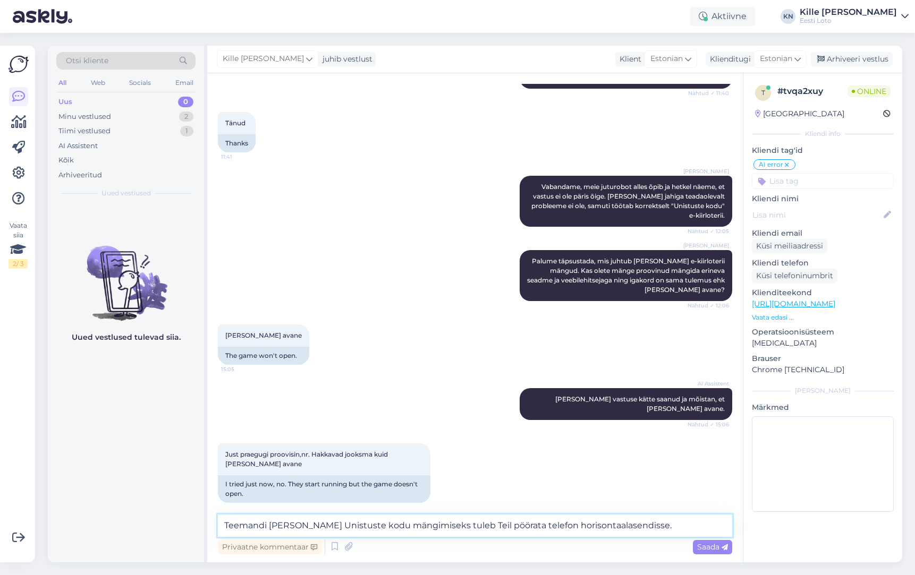
type textarea "Teemandi [PERSON_NAME] Unistuste kodu mängimiseks tuleb Teil pöörata telefon ho…"
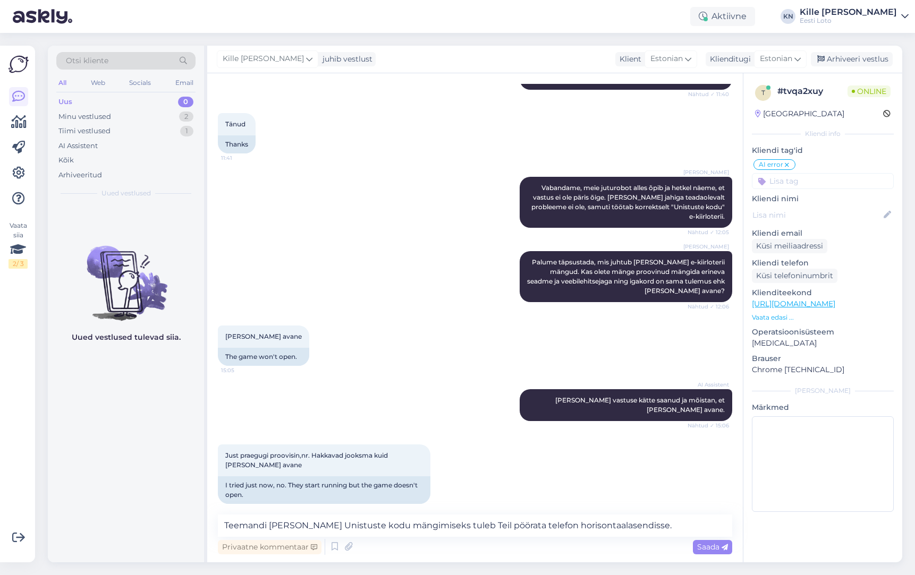
click at [714, 549] on span "Saada" at bounding box center [712, 547] width 31 height 10
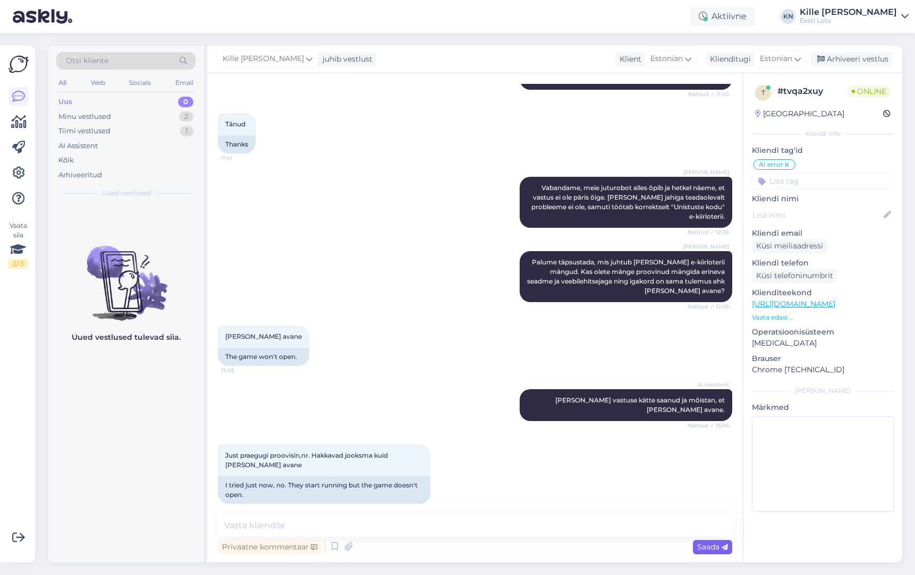
scroll to position [369, 0]
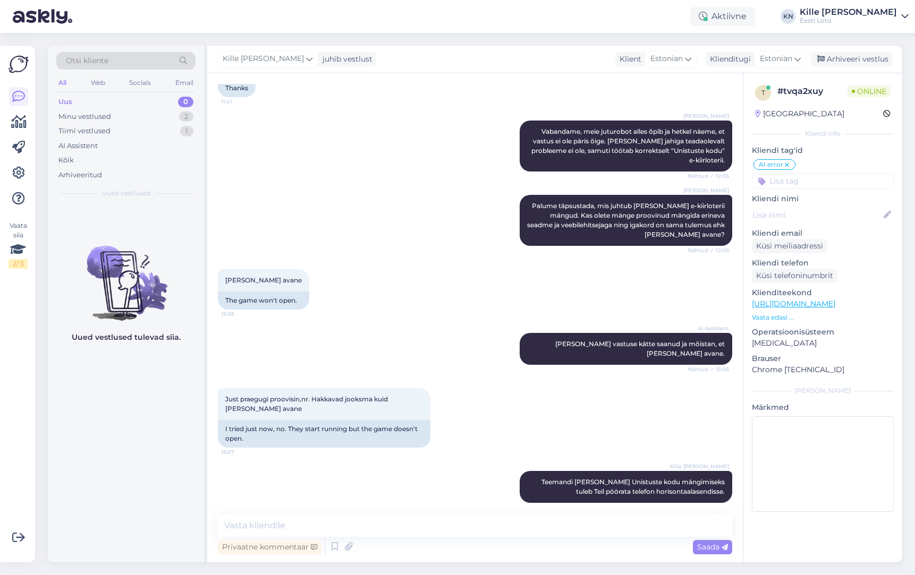
click at [788, 181] on input at bounding box center [823, 181] width 142 height 16
type input "e-kiir"
click at [813, 211] on span "e-kiirloterii" at bounding box center [823, 210] width 34 height 6
click at [101, 98] on div "Uus 0" at bounding box center [125, 102] width 139 height 15
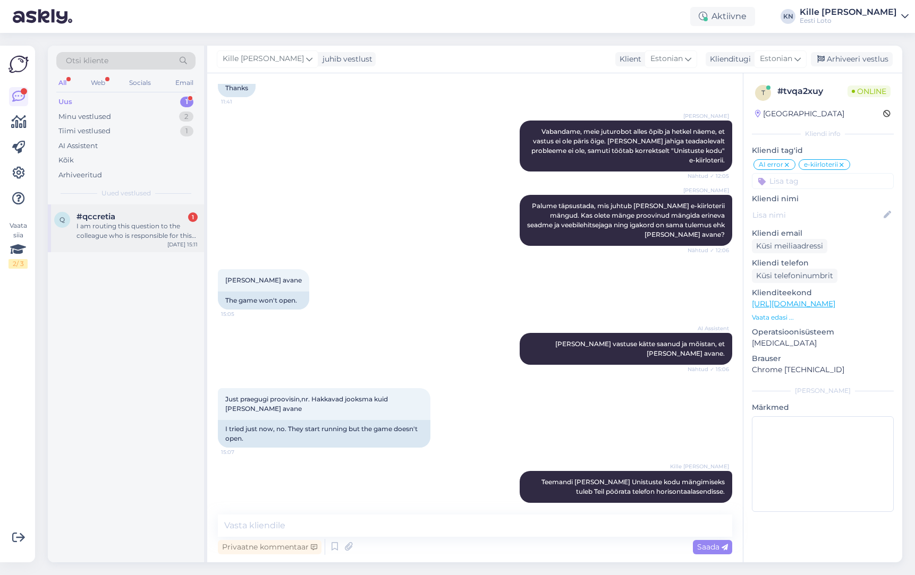
click at [80, 229] on div "I am routing this question to the colleague who is responsible for this topic. …" at bounding box center [136, 231] width 121 height 19
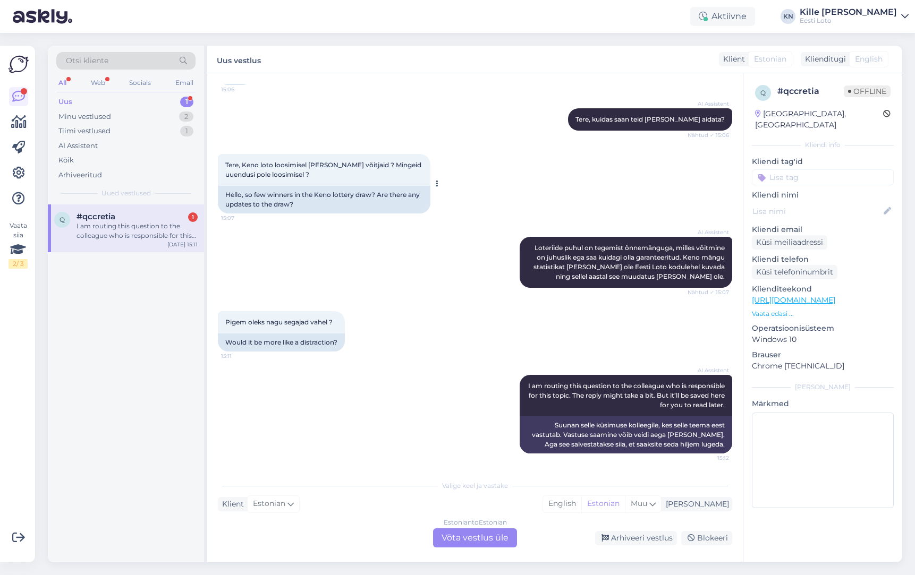
scroll to position [91, 0]
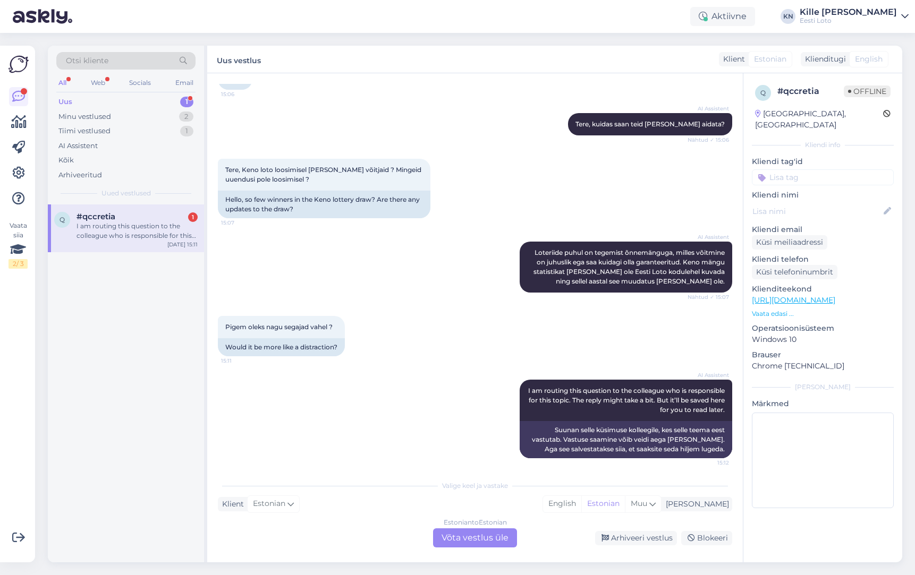
click at [457, 536] on div "Estonian to Estonian Võta vestlus üle" at bounding box center [475, 538] width 84 height 19
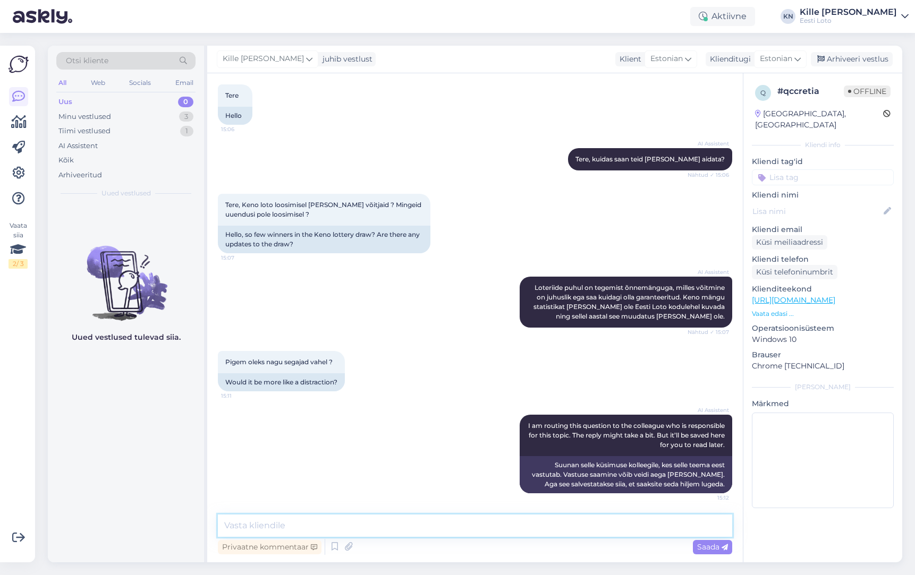
click at [337, 524] on textarea at bounding box center [475, 526] width 514 height 22
paste textarea "Eesti Lotole on väljastatud WLA (World Lottery Association) turvasertifikaat. S…"
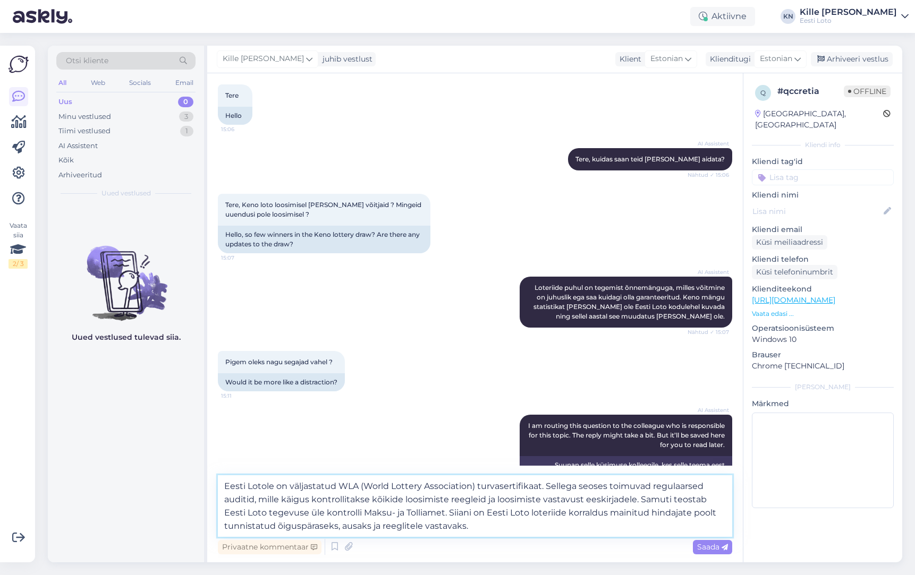
type textarea "Eesti Lotole on väljastatud WLA (World Lottery Association) turvasertifikaat. S…"
click at [696, 548] on div "Saada" at bounding box center [712, 547] width 39 height 14
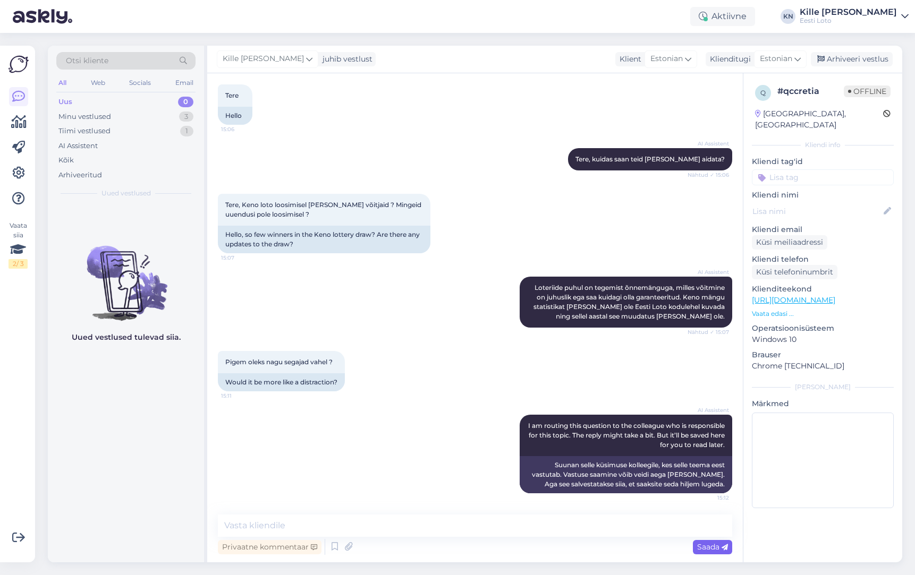
scroll to position [159, 0]
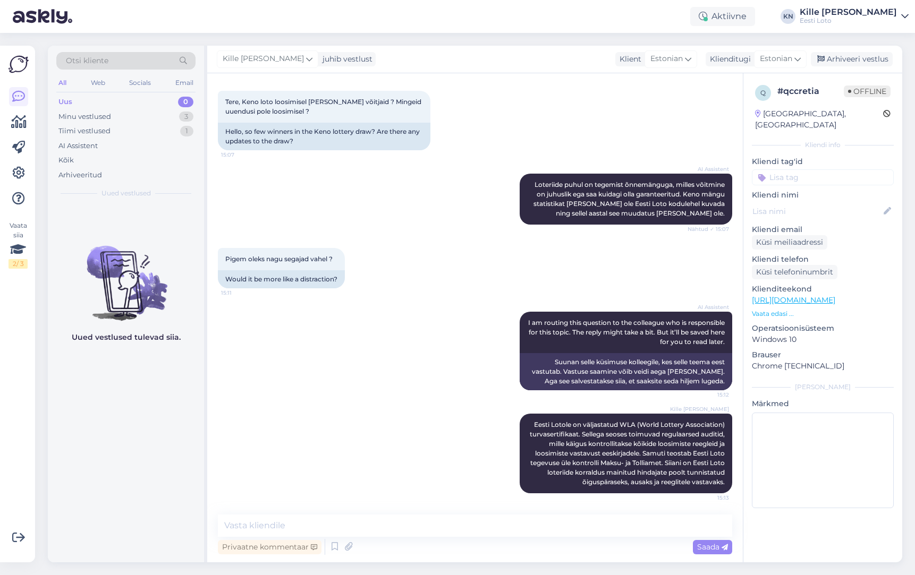
click at [798, 169] on input at bounding box center [823, 177] width 142 height 16
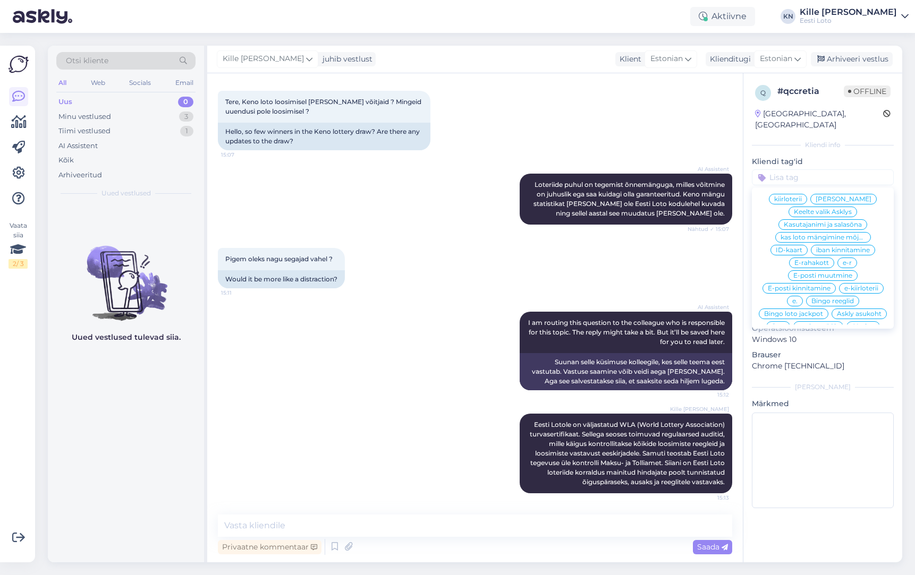
scroll to position [318, 0]
click at [784, 169] on input at bounding box center [823, 177] width 142 height 16
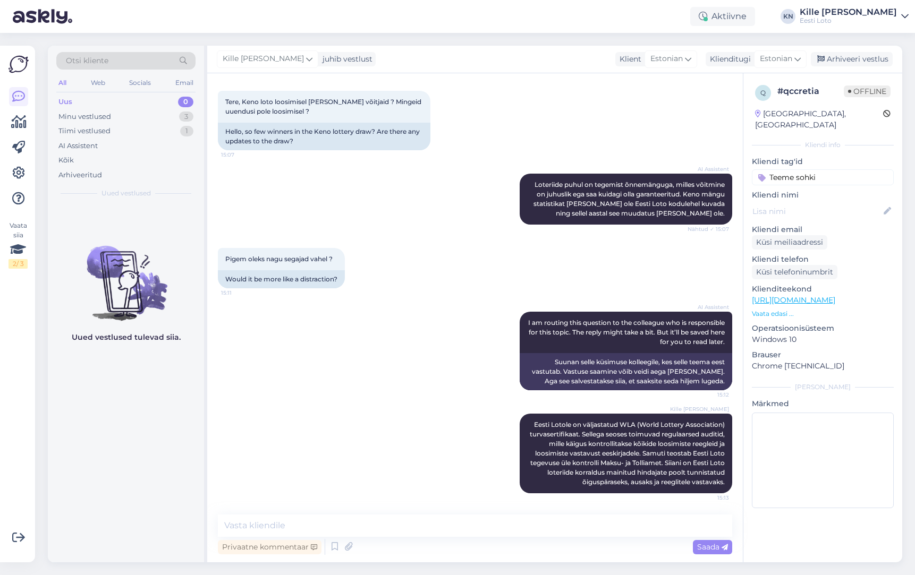
type input "Teeme sohki"
click at [838, 169] on input "Teeme sohki" at bounding box center [823, 177] width 142 height 16
click at [829, 169] on input "Teeme sohki" at bounding box center [823, 177] width 142 height 16
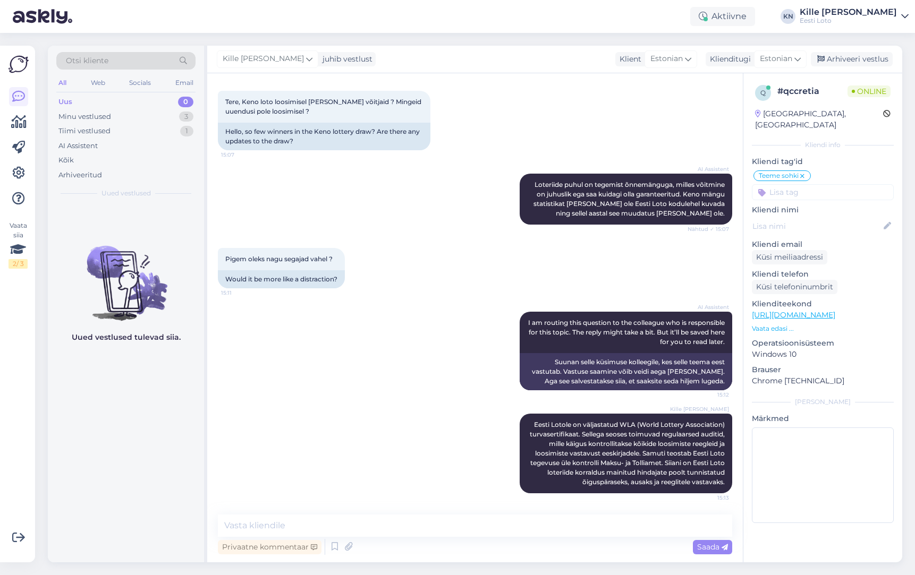
drag, startPoint x: 852, startPoint y: 62, endPoint x: 828, endPoint y: 69, distance: 24.4
click at [852, 62] on div "Arhiveeri vestlus" at bounding box center [852, 59] width 82 height 14
